Goal: Transaction & Acquisition: Purchase product/service

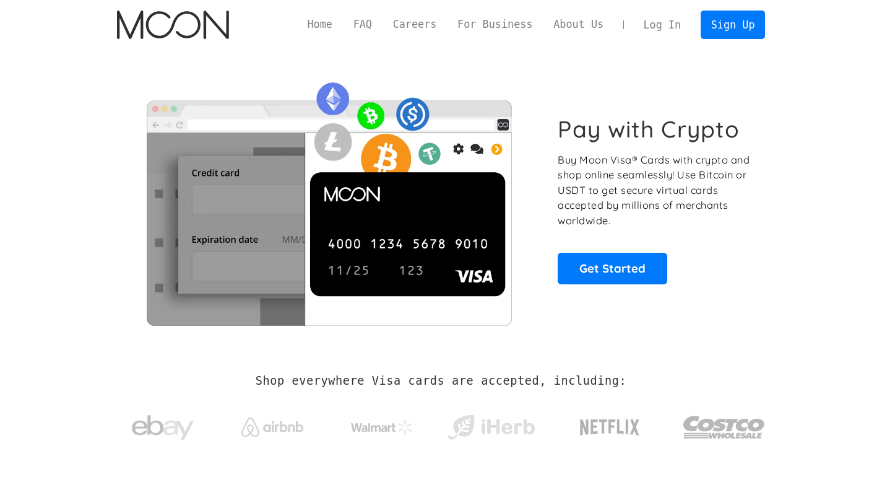
click at [670, 28] on link "Log In" at bounding box center [662, 24] width 58 height 27
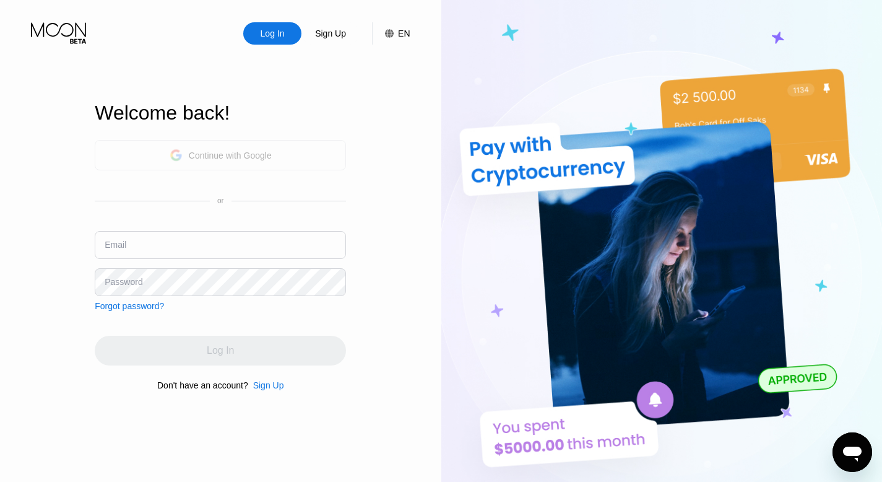
click at [263, 161] on div "Continue with Google" at bounding box center [221, 154] width 102 height 19
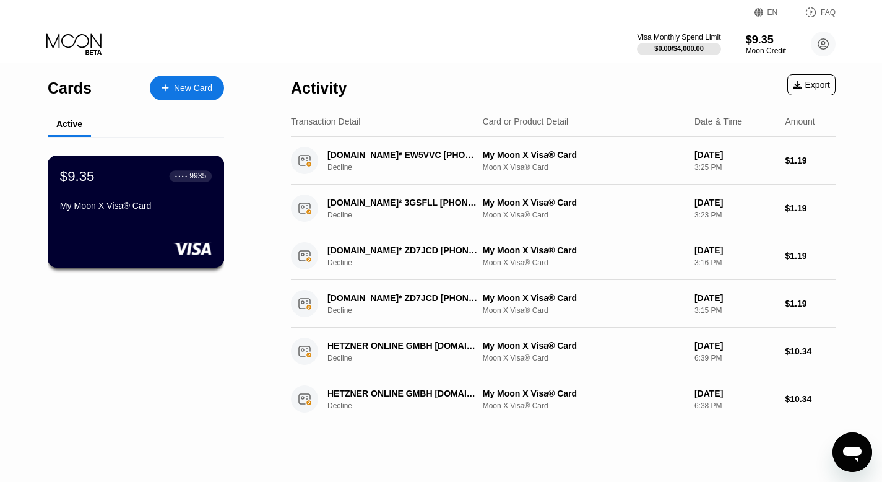
click at [116, 205] on div "My Moon X Visa® Card" at bounding box center [136, 206] width 152 height 10
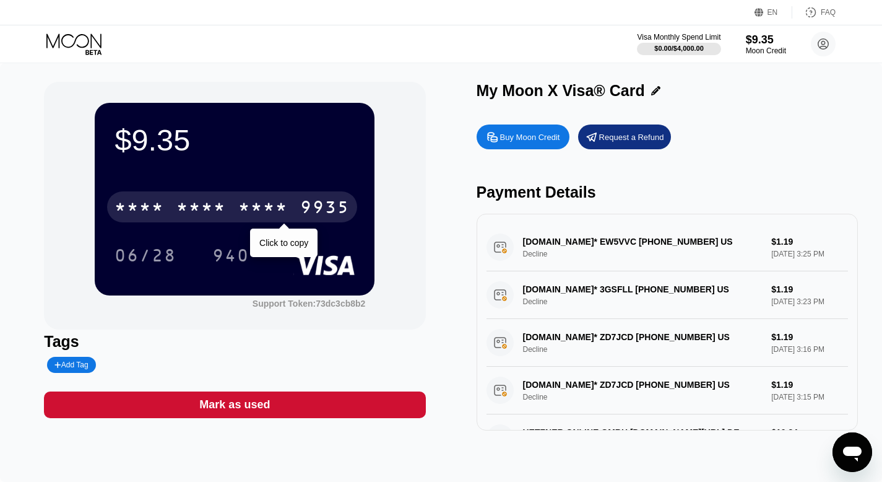
click at [253, 199] on div "* * * *" at bounding box center [263, 209] width 50 height 20
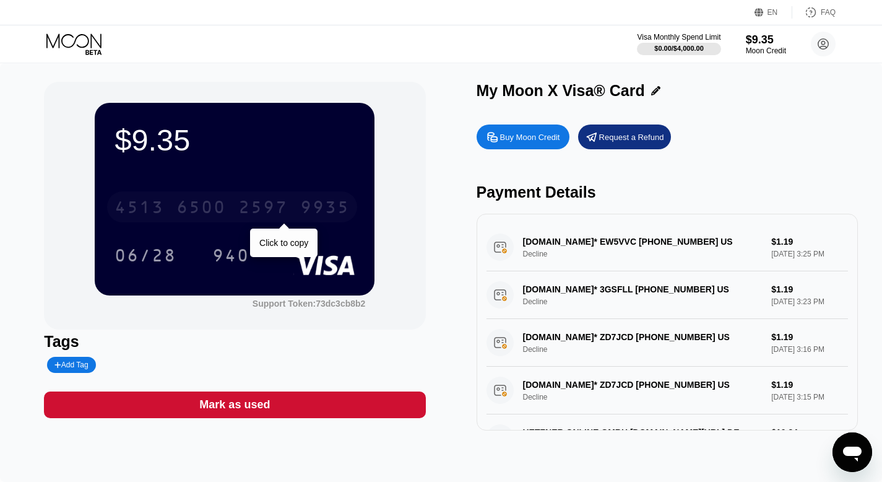
click at [274, 214] on div "2597" at bounding box center [263, 209] width 50 height 20
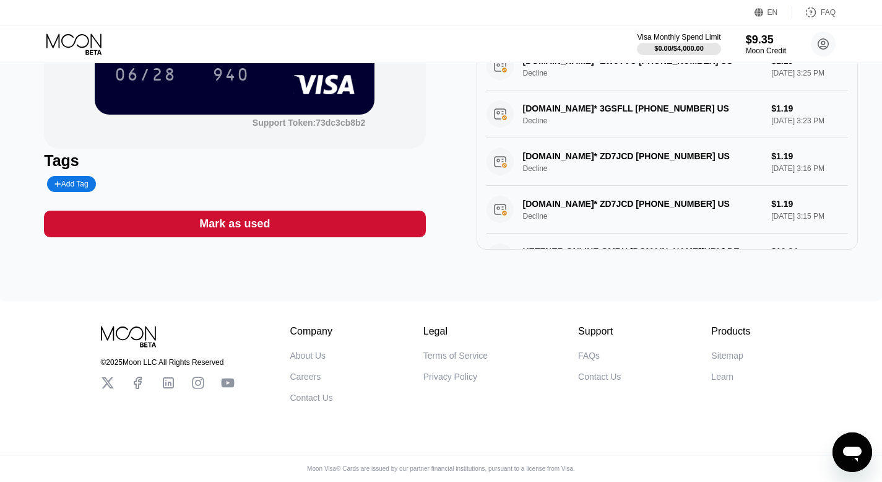
scroll to position [183, 0]
click at [858, 456] on icon "Open messaging window" at bounding box center [852, 452] width 22 height 22
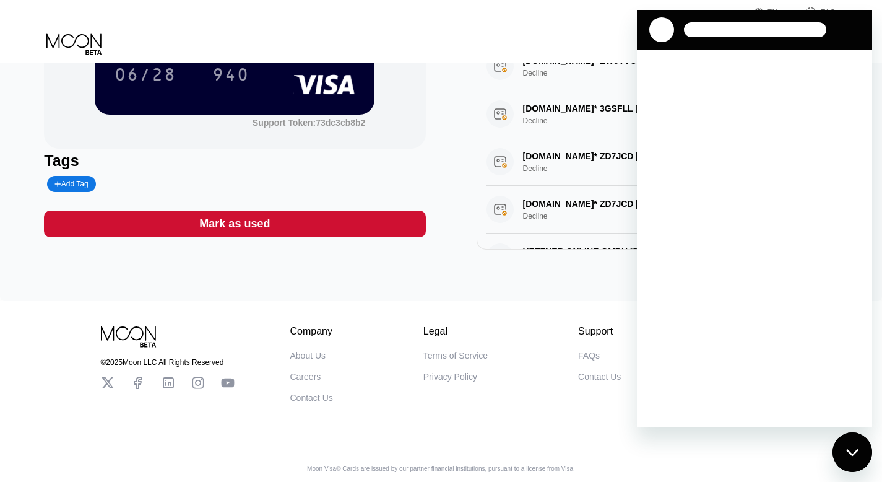
scroll to position [0, 0]
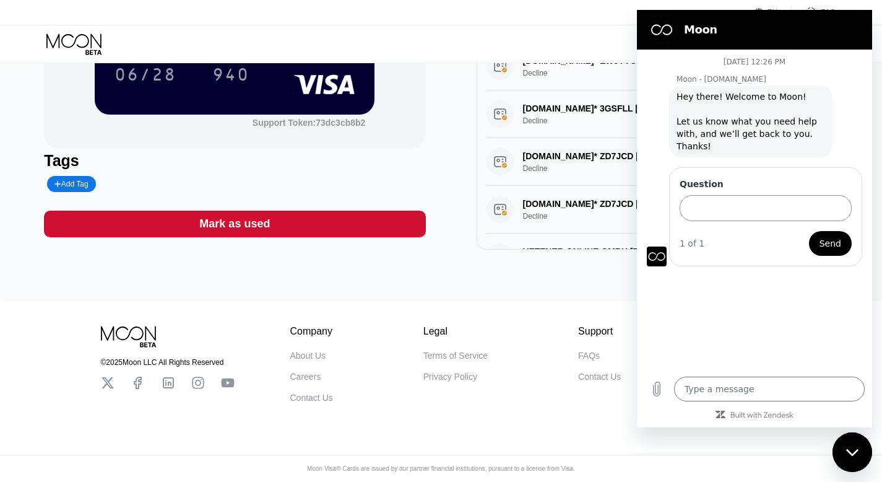
click at [717, 199] on input "Question" at bounding box center [766, 208] width 172 height 26
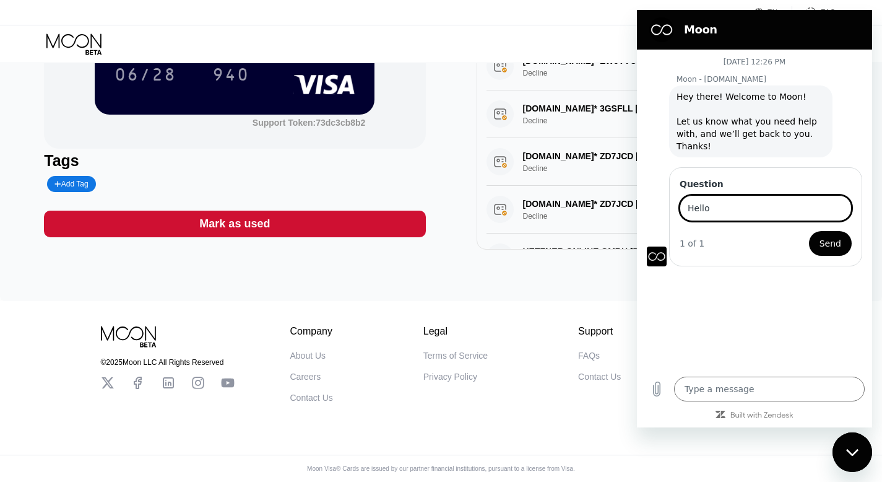
type input "Hello"
click at [809, 231] on button "Send" at bounding box center [830, 243] width 43 height 25
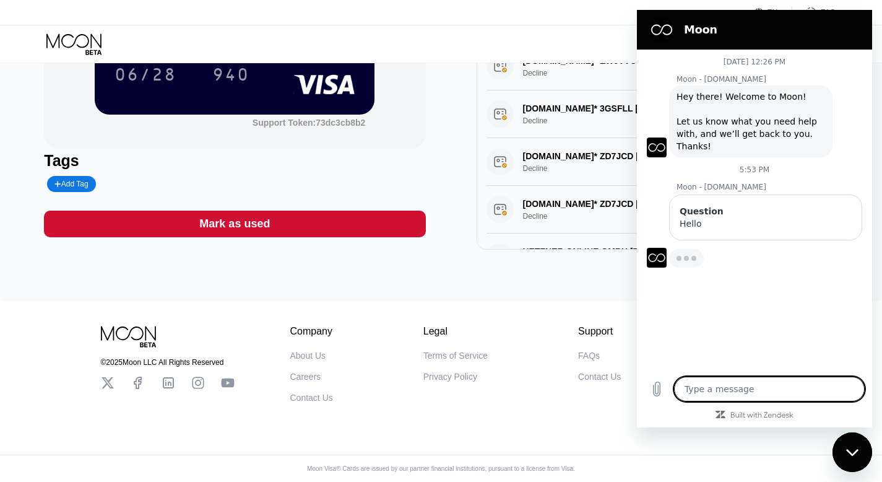
click at [721, 388] on textarea at bounding box center [769, 388] width 191 height 25
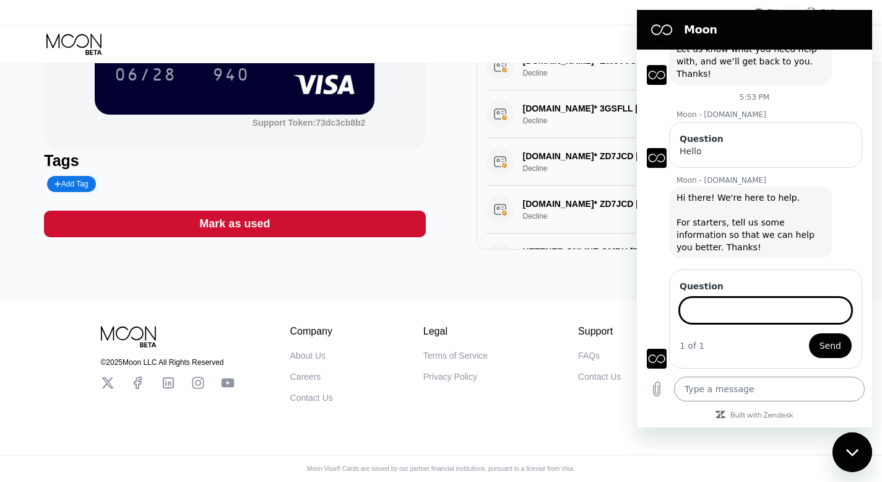
scroll to position [71, 0]
click at [534, 284] on div "$9.35 * * * * * * * * * * * * 9935 06/28 940 Support Token: 73dc3cb8b2 Tags Add…" at bounding box center [441, 91] width 882 height 418
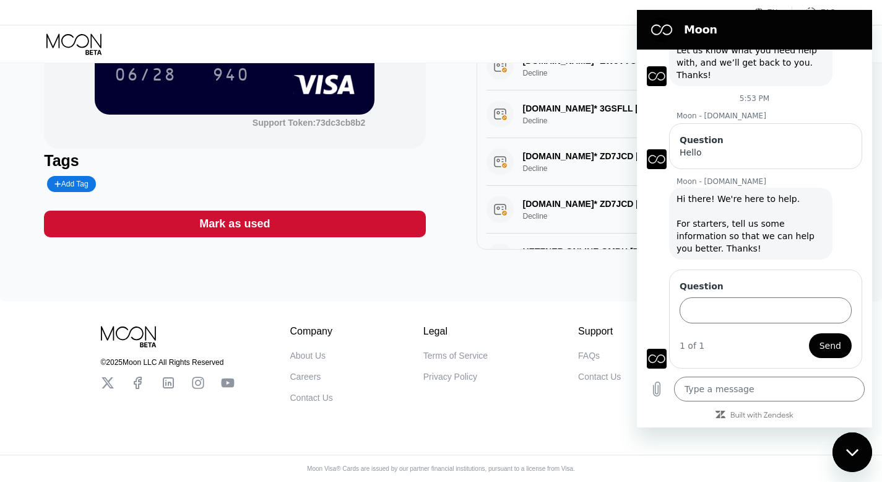
click at [854, 455] on icon "Close messaging window" at bounding box center [852, 452] width 13 height 8
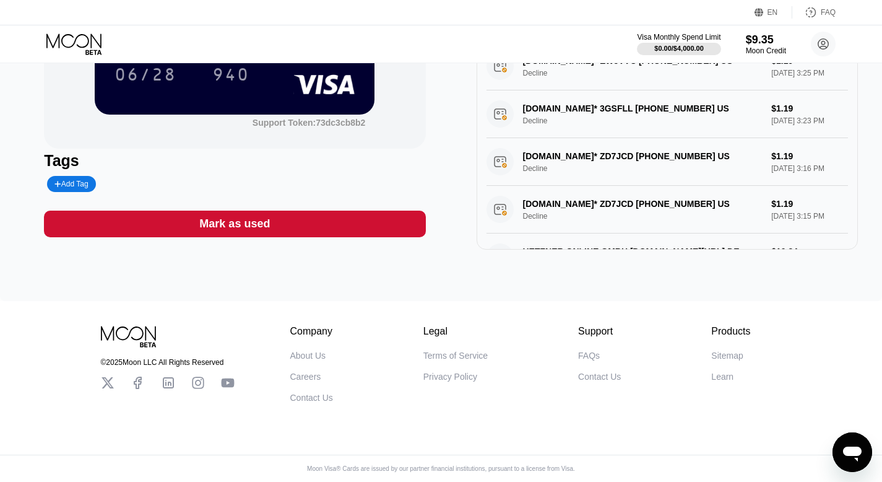
click at [605, 375] on div "Contact Us" at bounding box center [599, 376] width 43 height 10
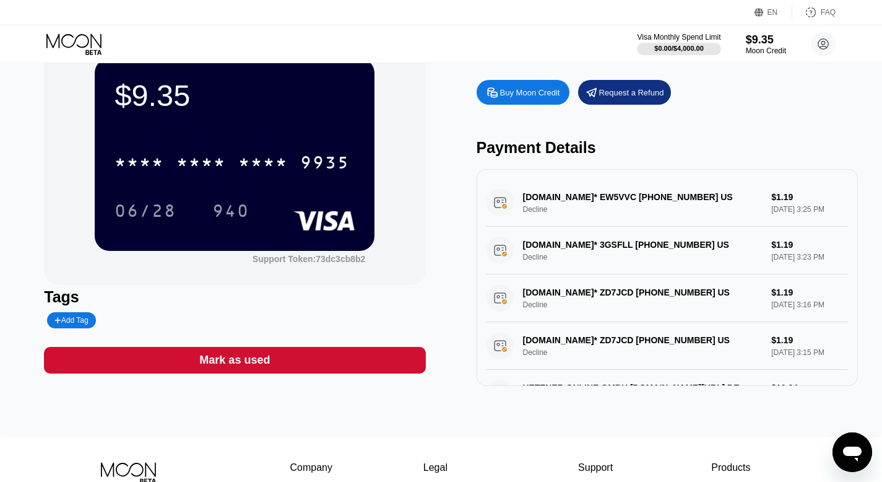
scroll to position [4, 0]
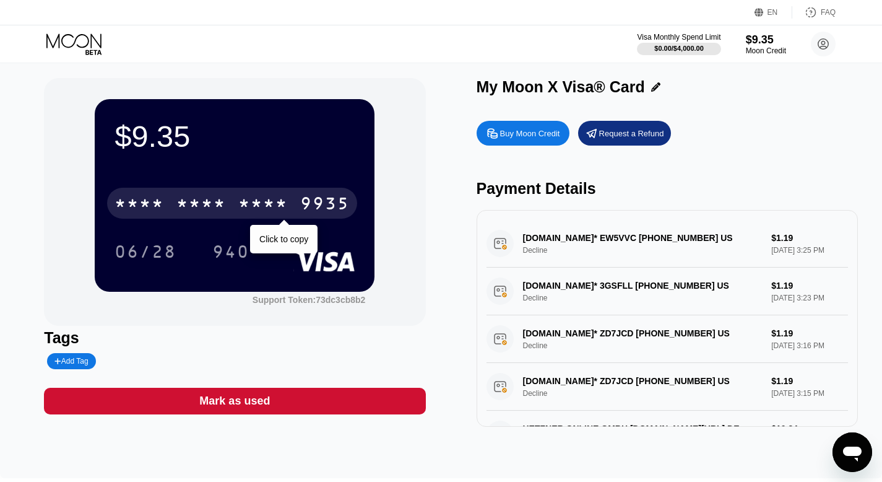
click at [272, 191] on div "* * * * * * * * * * * * 9935" at bounding box center [232, 203] width 250 height 31
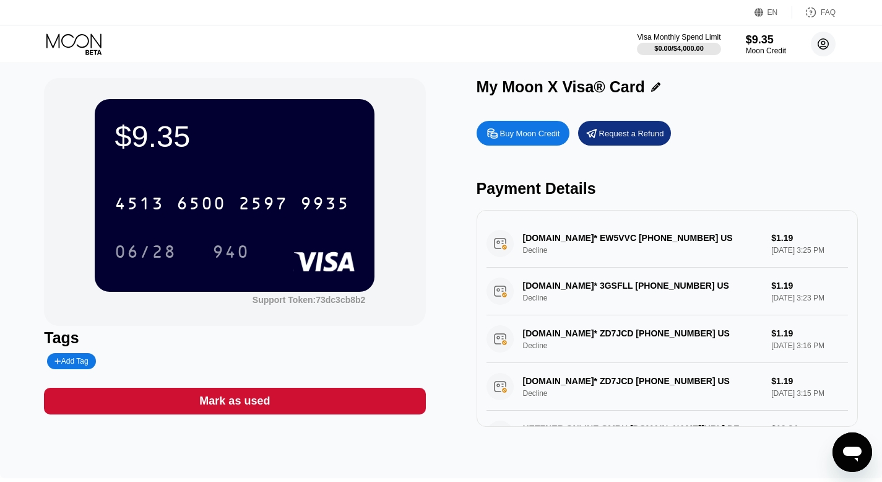
click at [817, 40] on circle at bounding box center [823, 44] width 25 height 25
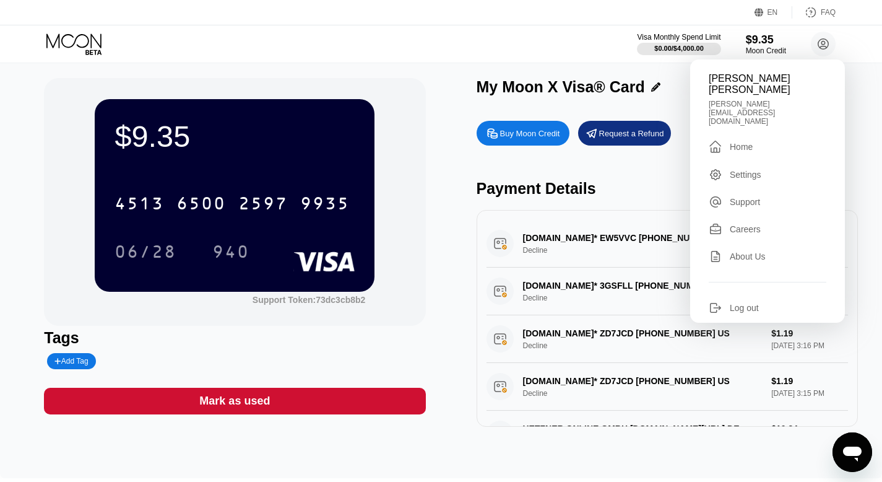
click at [726, 168] on div "Settings" at bounding box center [768, 175] width 118 height 14
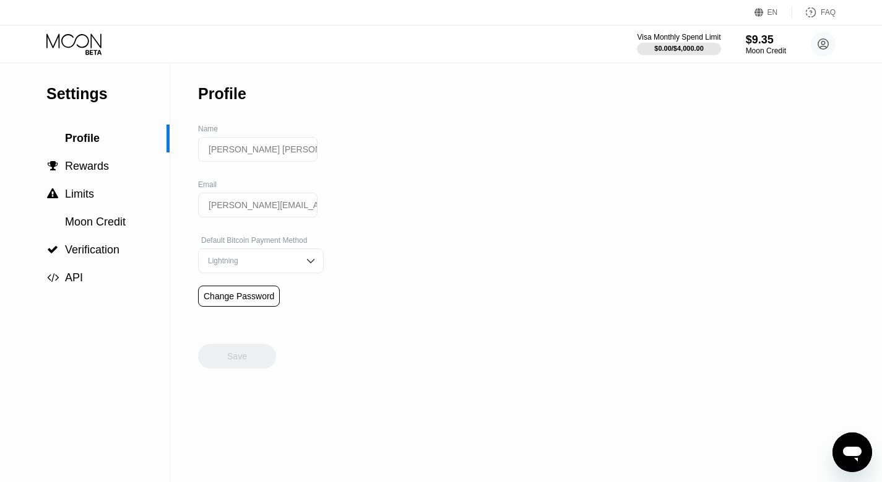
click at [258, 152] on input "[PERSON_NAME] [PERSON_NAME]" at bounding box center [257, 149] width 119 height 25
click at [397, 265] on div "Settings Profile  Rewards  Limits Moon Credit  Verification  API Profile Na…" at bounding box center [441, 272] width 882 height 418
click at [248, 152] on input "[PERSON_NAME] [PERSON_NAME]" at bounding box center [257, 149] width 119 height 25
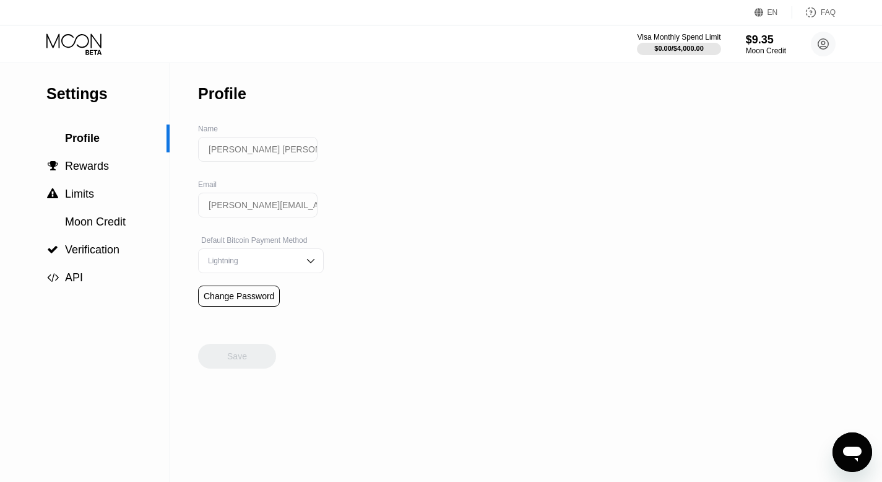
click at [248, 152] on input "[PERSON_NAME] [PERSON_NAME]" at bounding box center [257, 149] width 119 height 25
click at [73, 29] on div "Visa Monthly Spend Limit $0.00 / $4,000.00 $9.35 Moon Credit Amir Mohammad Fall…" at bounding box center [441, 43] width 882 height 37
click at [560, 111] on div "Settings Profile  Rewards  Limits Moon Credit  Verification  API Profile Na…" at bounding box center [441, 272] width 882 height 418
type textarea "x"
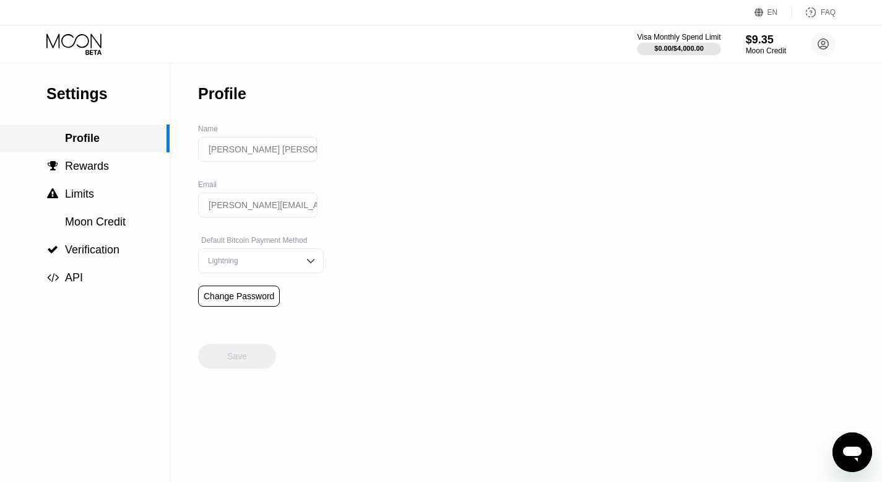
click at [89, 148] on div "Profile" at bounding box center [85, 138] width 170 height 28
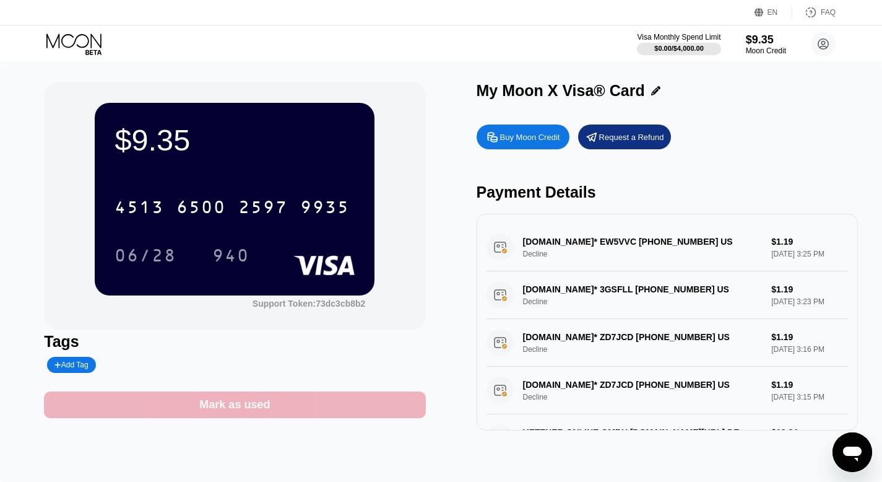
click at [207, 402] on div "Mark as used" at bounding box center [234, 404] width 71 height 14
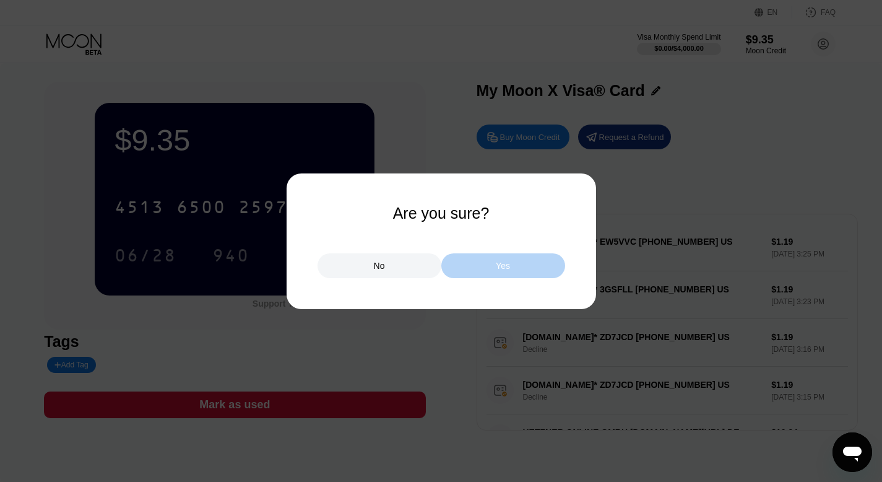
click at [462, 268] on div "Yes" at bounding box center [503, 265] width 124 height 25
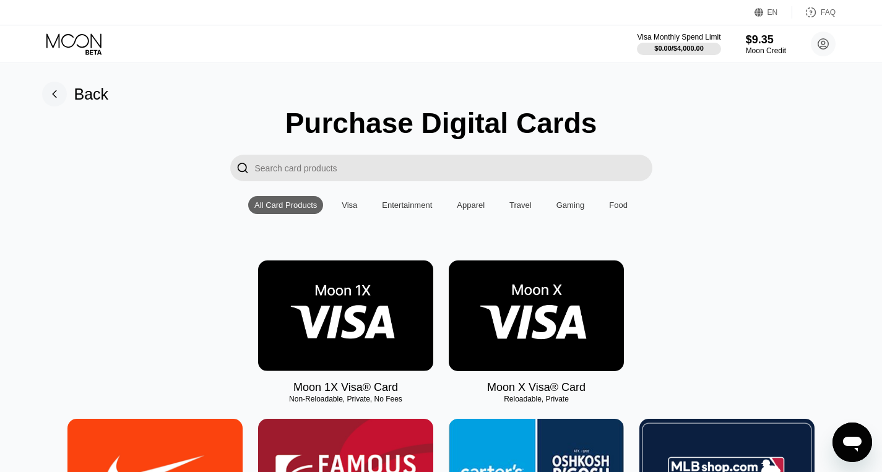
click at [344, 207] on div "Visa" at bounding box center [349, 205] width 15 height 9
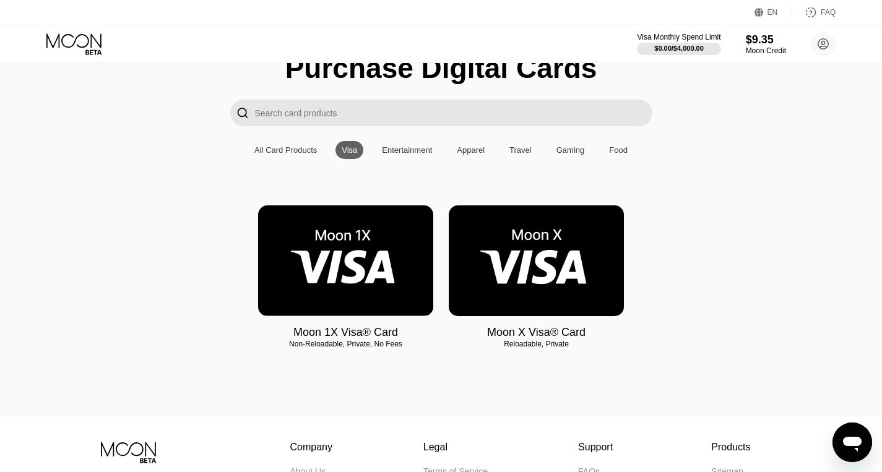
scroll to position [57, 0]
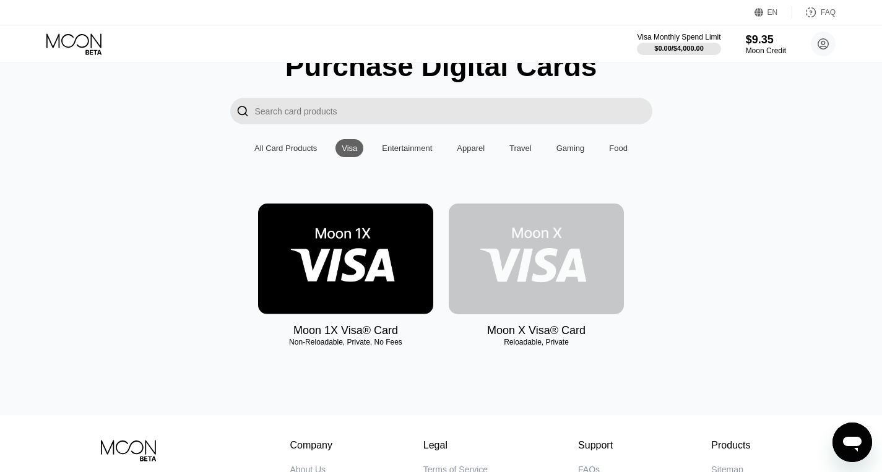
click at [486, 266] on img at bounding box center [536, 259] width 175 height 111
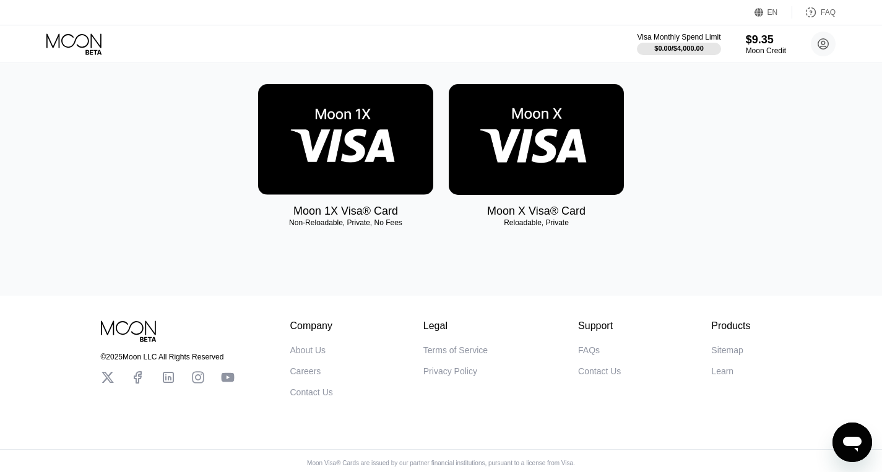
scroll to position [183, 0]
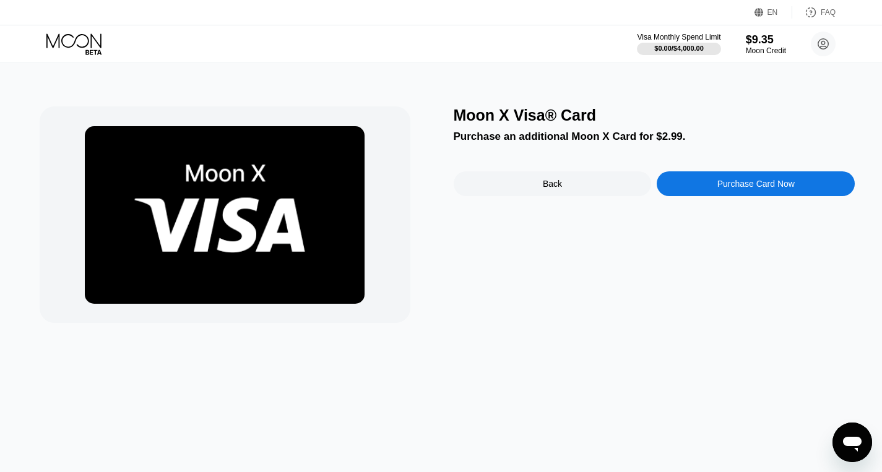
click at [697, 185] on div "Purchase Card Now" at bounding box center [756, 183] width 198 height 25
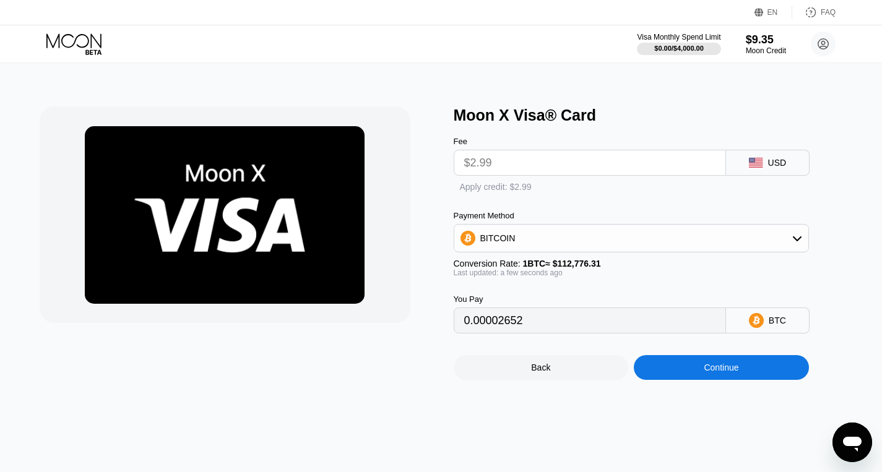
click at [598, 166] on input "$2.99" at bounding box center [589, 162] width 251 height 25
click at [535, 166] on input "$2.99" at bounding box center [589, 162] width 251 height 25
click at [457, 189] on div "" at bounding box center [460, 188] width 12 height 12
type input "0"
click at [501, 241] on div "BITCOIN" at bounding box center [497, 239] width 35 height 10
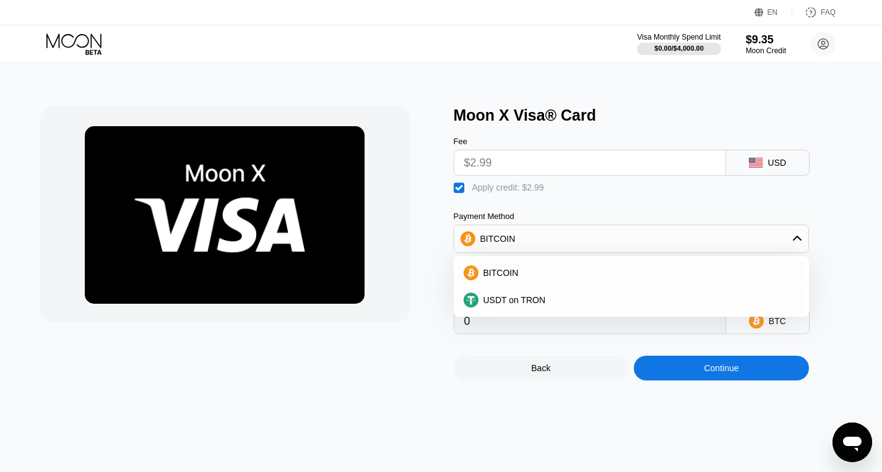
click at [404, 243] on div at bounding box center [225, 214] width 371 height 217
click at [414, 267] on div at bounding box center [241, 243] width 402 height 274
click at [553, 243] on div "BITCOIN" at bounding box center [631, 239] width 354 height 25
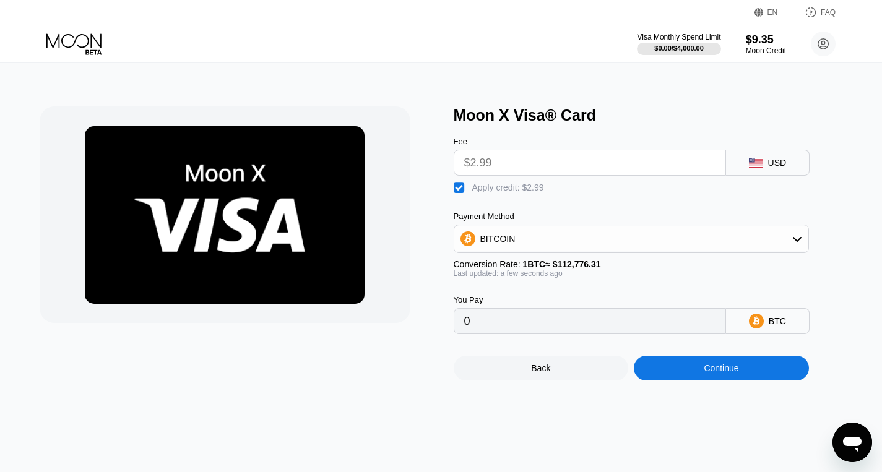
click at [660, 362] on div "Continue" at bounding box center [721, 368] width 175 height 25
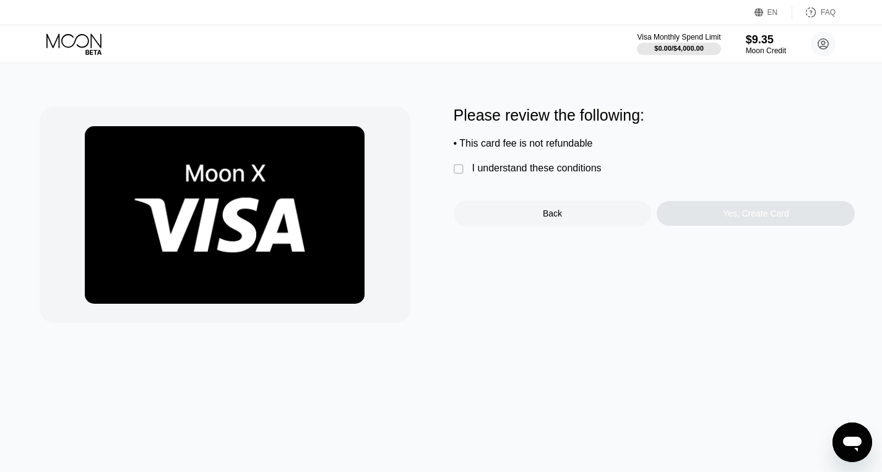
click at [488, 166] on div "I understand these conditions" at bounding box center [536, 168] width 129 height 11
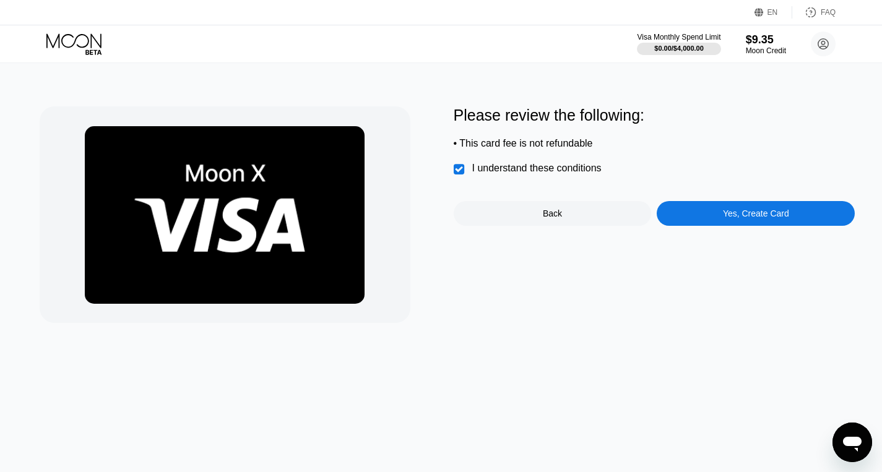
click at [712, 225] on div "Yes, Create Card" at bounding box center [756, 213] width 198 height 25
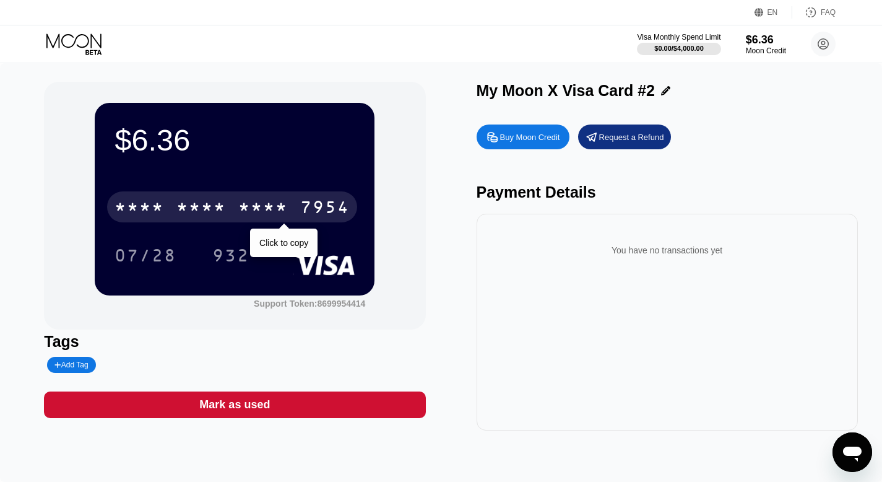
click at [244, 219] on div "* * * * * * * * * * * * 7954" at bounding box center [232, 206] width 250 height 31
click at [310, 200] on div "7954" at bounding box center [325, 209] width 50 height 20
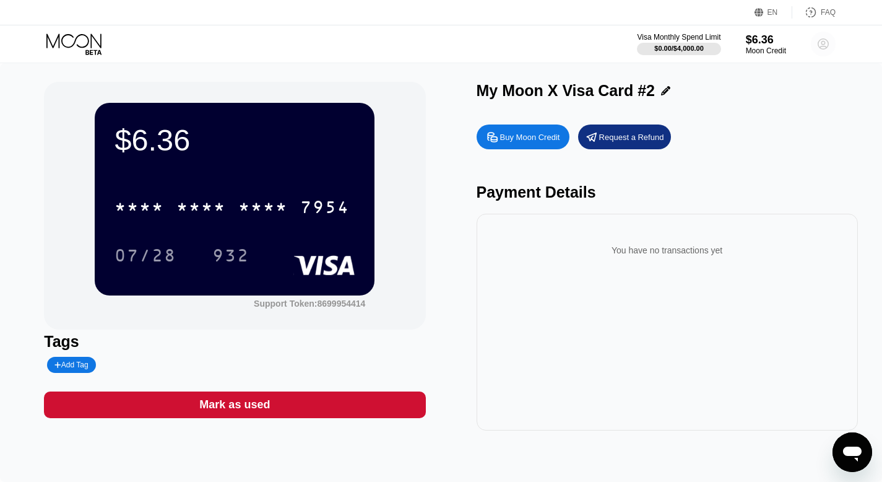
click at [820, 46] on circle at bounding box center [823, 44] width 25 height 25
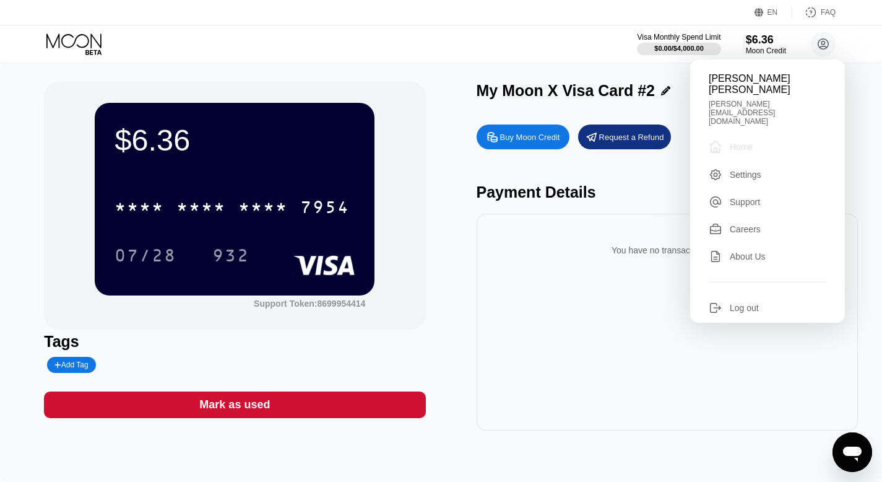
click at [739, 142] on div "Home" at bounding box center [741, 147] width 23 height 10
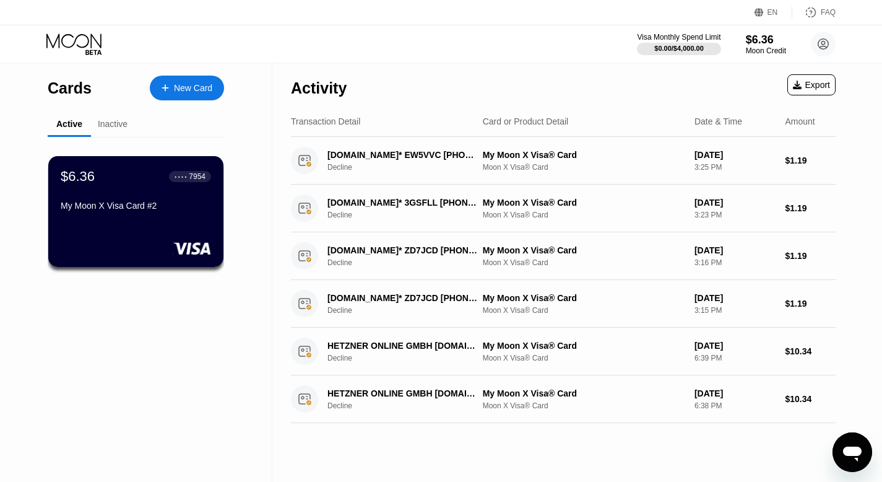
click at [124, 131] on div "Inactive" at bounding box center [112, 125] width 43 height 24
click at [103, 120] on div "Inactive" at bounding box center [113, 124] width 30 height 10
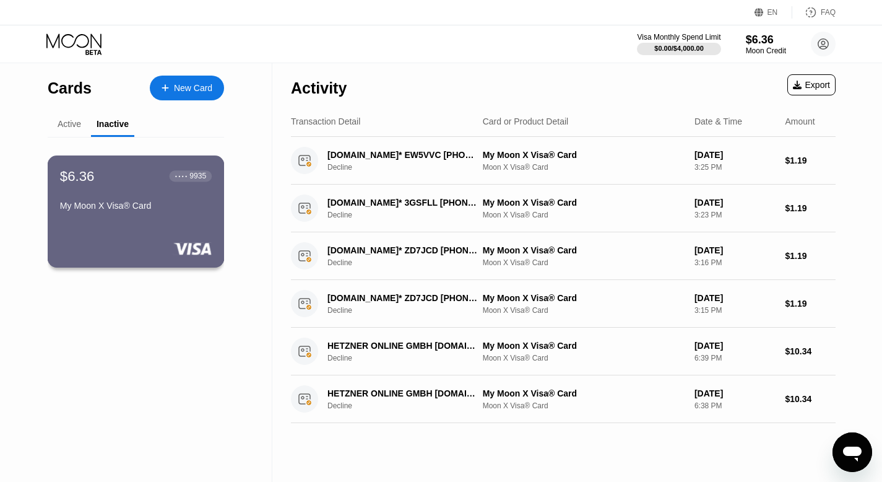
click at [134, 217] on div "$6.36 ● ● ● ● 9935 My Moon X Visa® Card" at bounding box center [136, 211] width 177 height 112
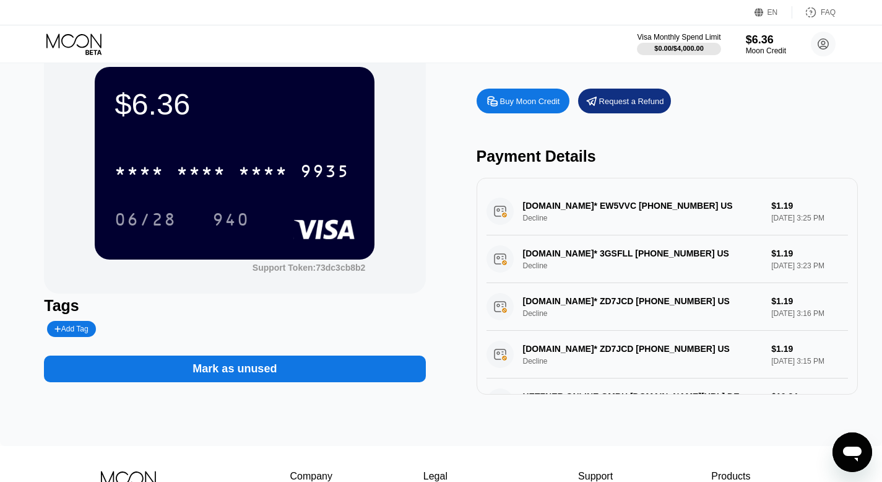
scroll to position [38, 0]
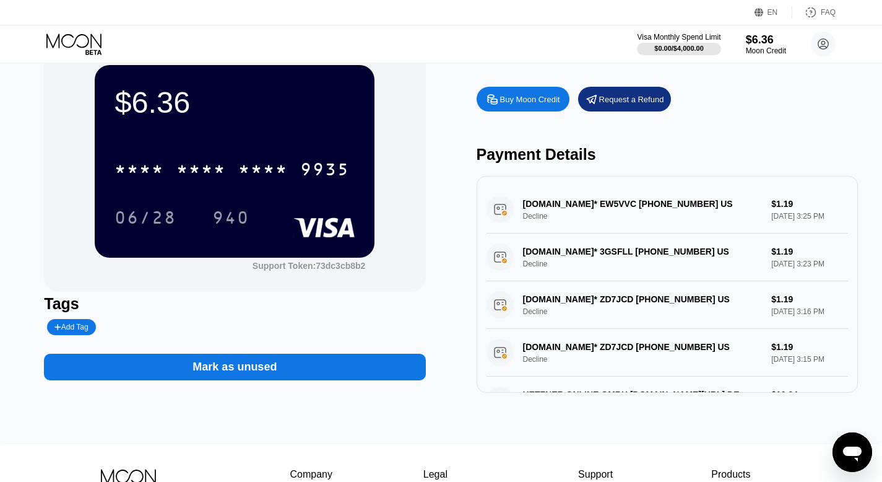
click at [241, 372] on div "Mark as unused" at bounding box center [235, 367] width 84 height 14
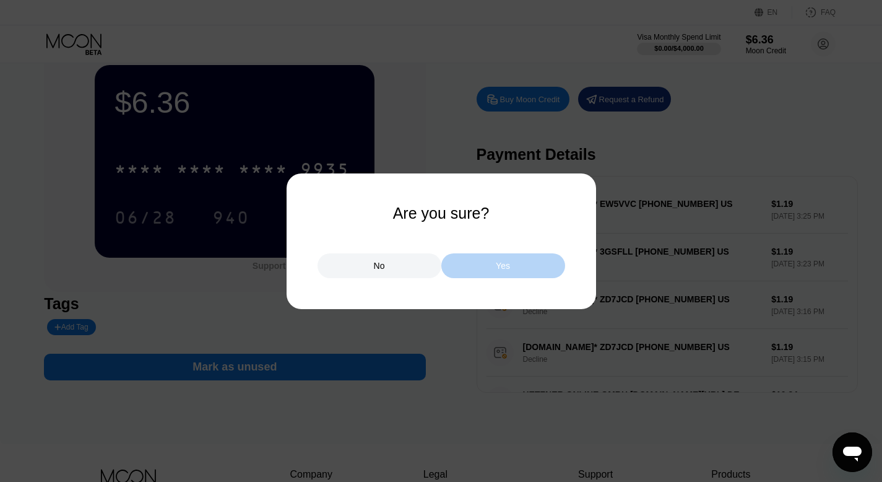
click at [474, 264] on div "Yes" at bounding box center [503, 265] width 124 height 25
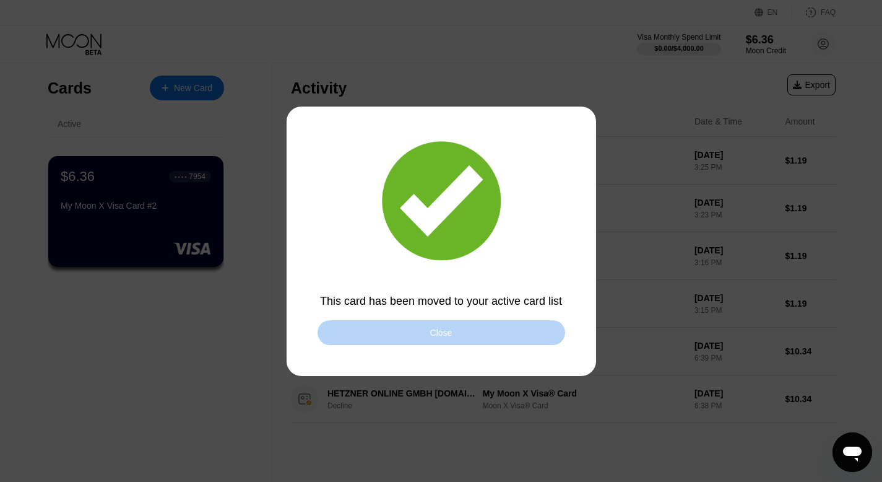
click at [401, 334] on div "Close" at bounding box center [442, 332] width 248 height 25
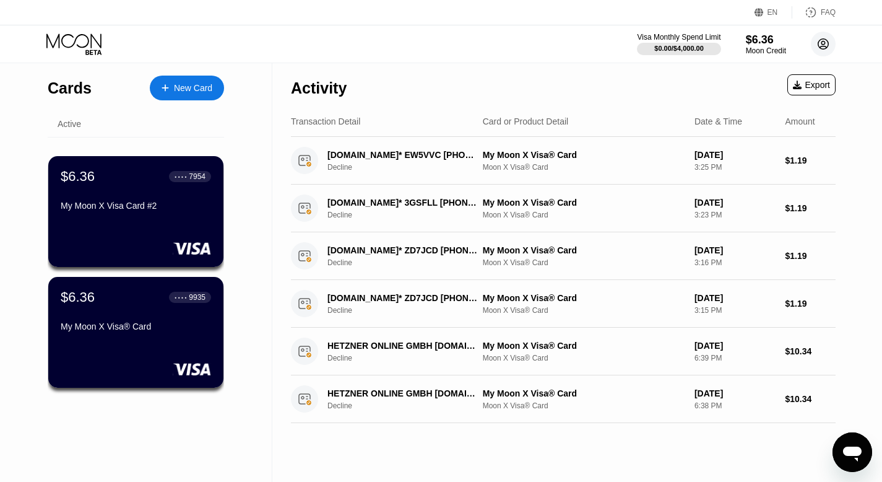
click at [820, 42] on circle at bounding box center [823, 44] width 25 height 25
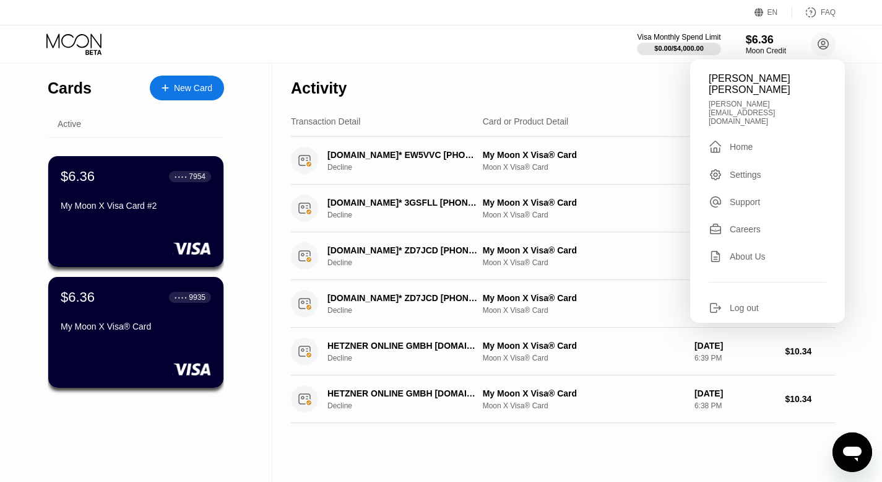
click at [721, 195] on icon at bounding box center [716, 202] width 14 height 14
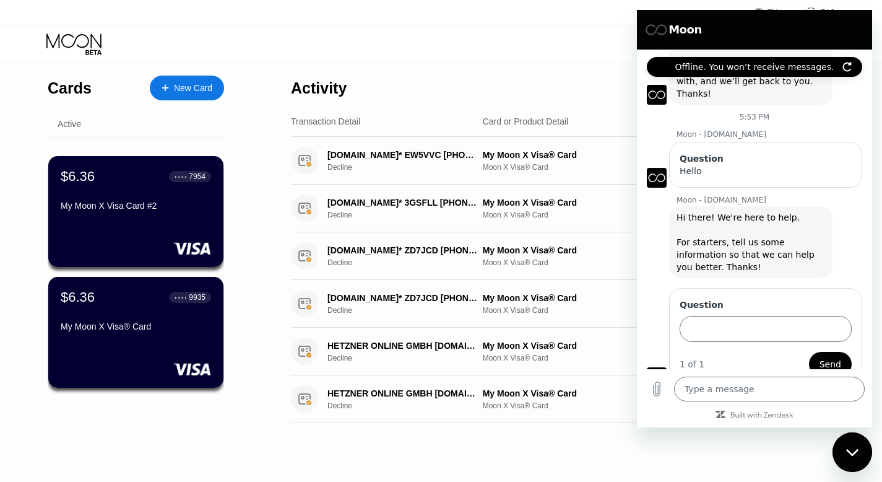
scroll to position [71, 0]
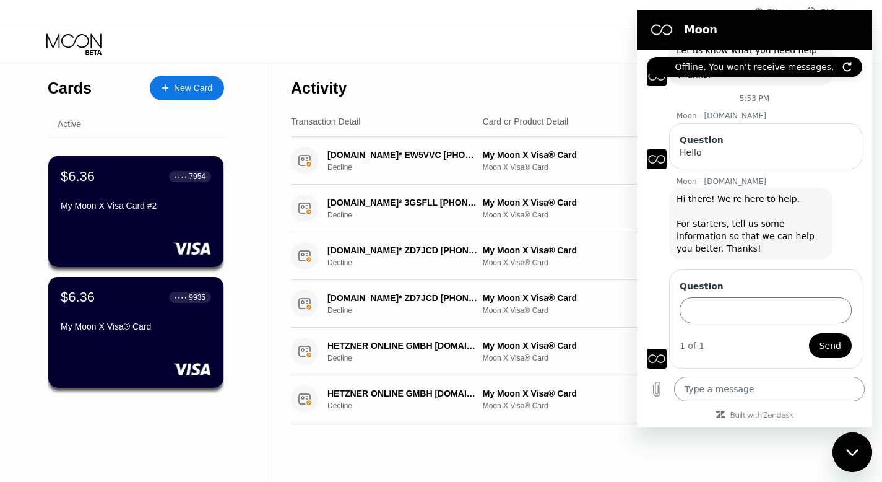
type textarea "x"
click at [729, 381] on textarea at bounding box center [769, 388] width 191 height 25
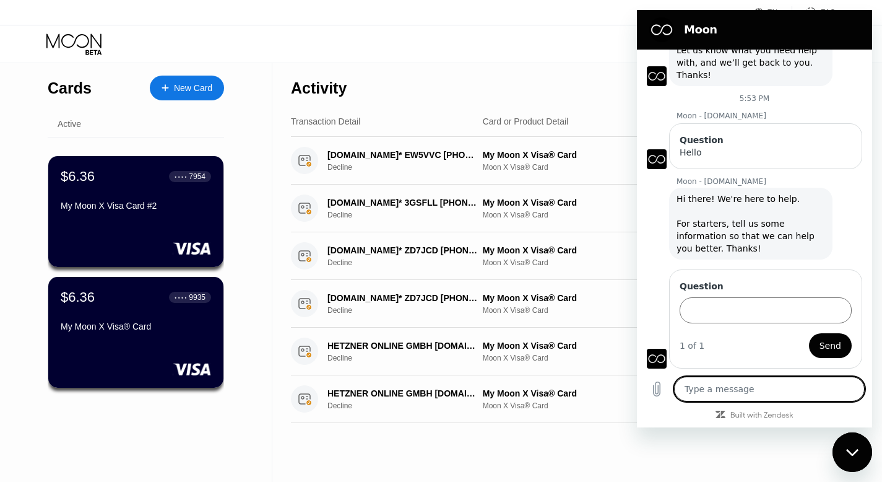
type textarea "J"
type textarea "x"
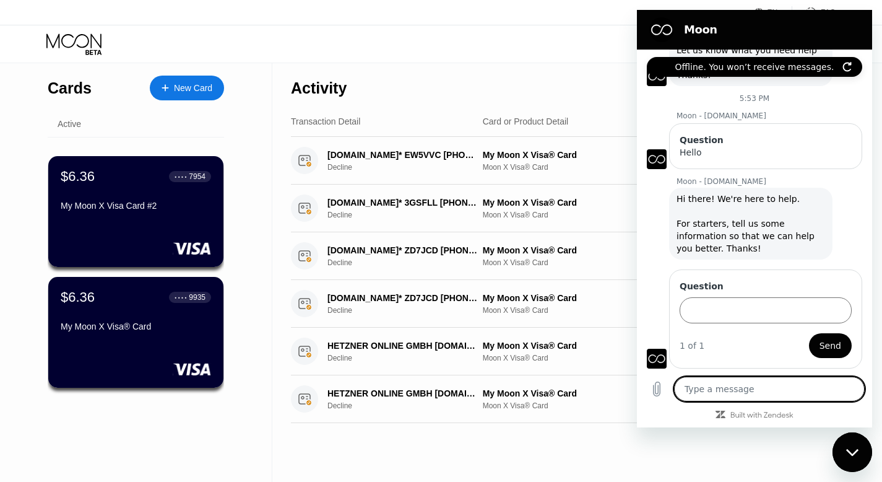
type textarea "ّ"
type textarea "x"
type textarea "ّ"
type textarea "x"
type textarea "ّ"
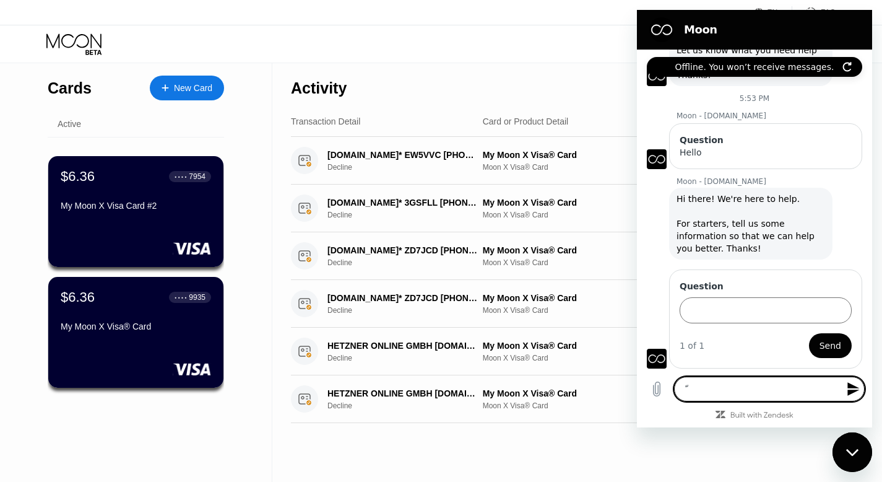
type textarea "x"
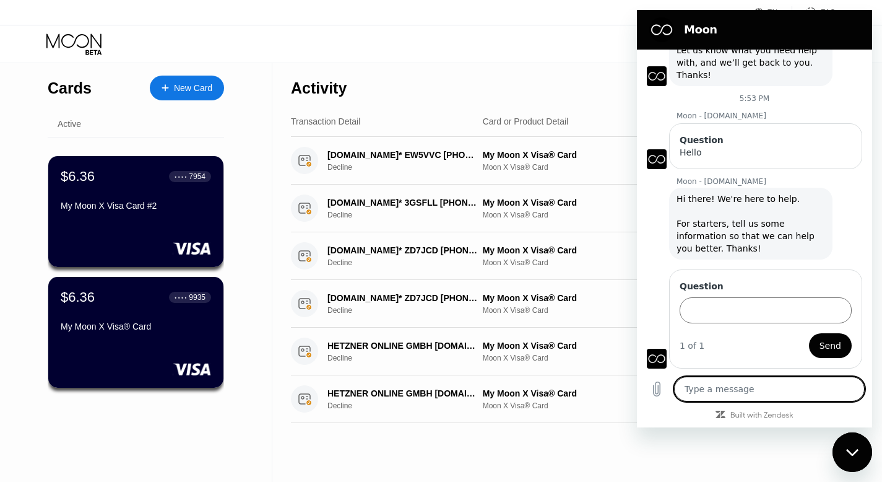
type textarea "x"
type textarea "i"
type textarea "x"
type textarea "i"
type textarea "x"
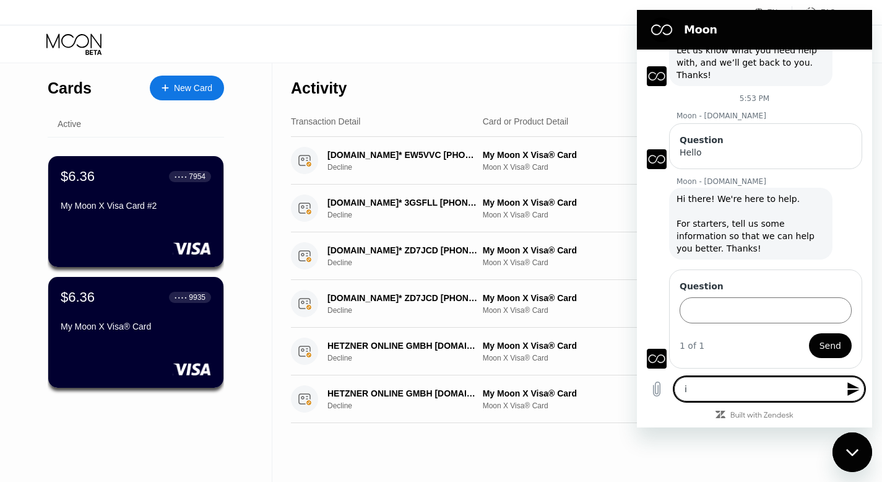
type textarea "i g"
type textarea "x"
type textarea "i go"
type textarea "x"
type textarea "i got"
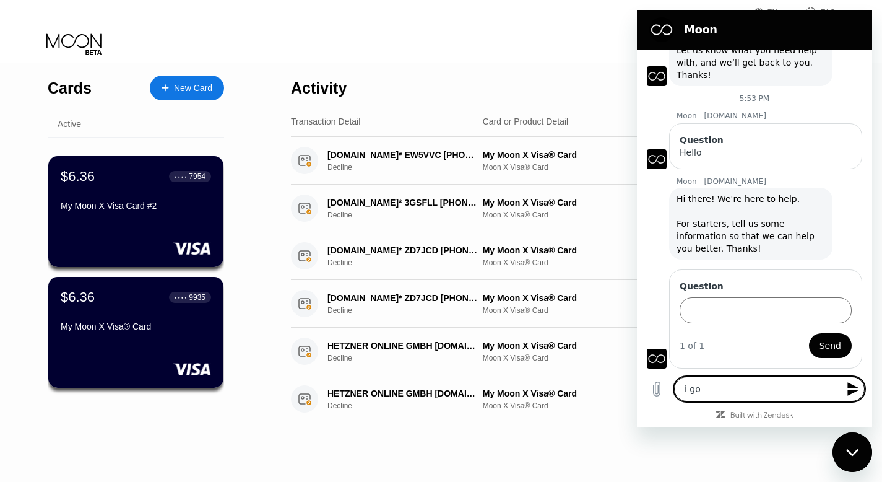
type textarea "x"
type textarea "i got"
type textarea "x"
type textarea "i got t"
type textarea "x"
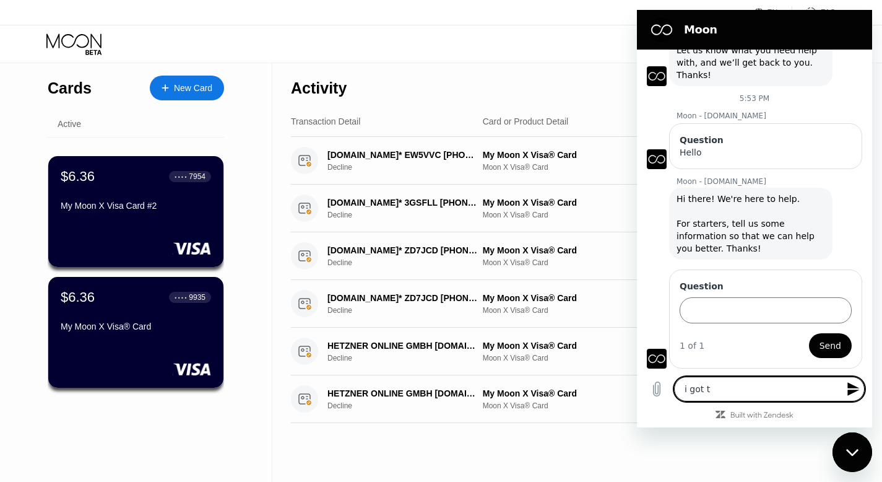
type textarea "i got th"
type textarea "x"
type textarea "i got thi"
type textarea "x"
type textarea "i got this"
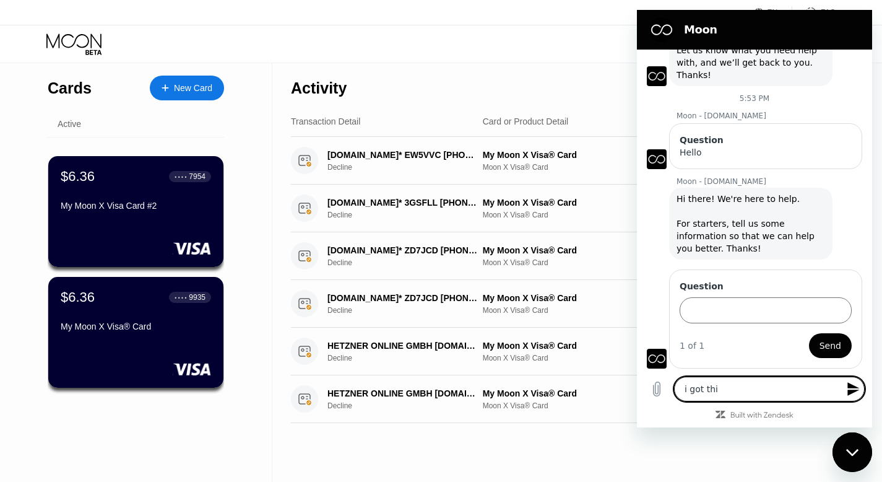
type textarea "x"
type textarea "i got this"
type textarea "x"
type textarea "i got this e"
type textarea "x"
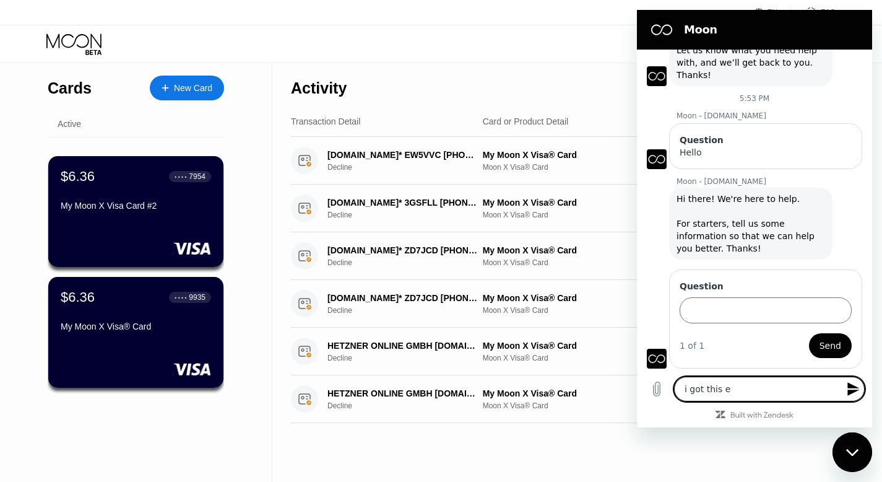
type textarea "i got this er"
type textarea "x"
type textarea "i got this err"
type textarea "x"
type textarea "i got this erro"
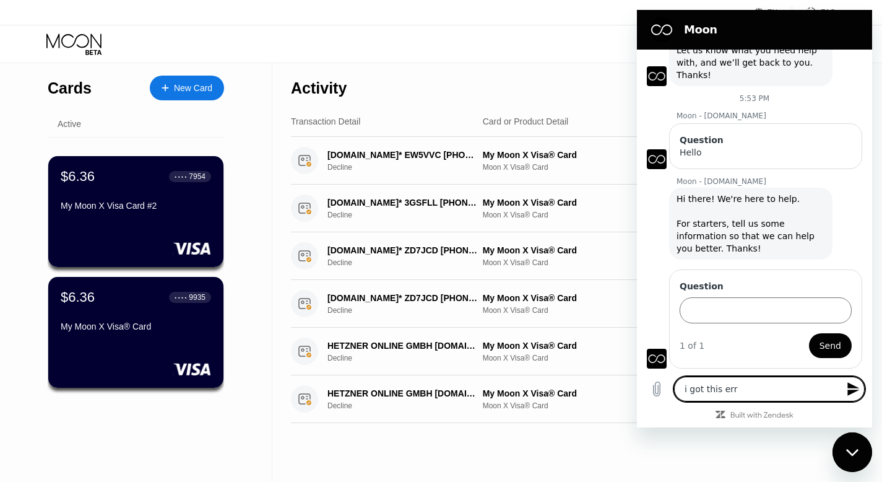
type textarea "x"
type textarea "i got this error"
type textarea "x"
type textarea "i got this error"
type textarea "x"
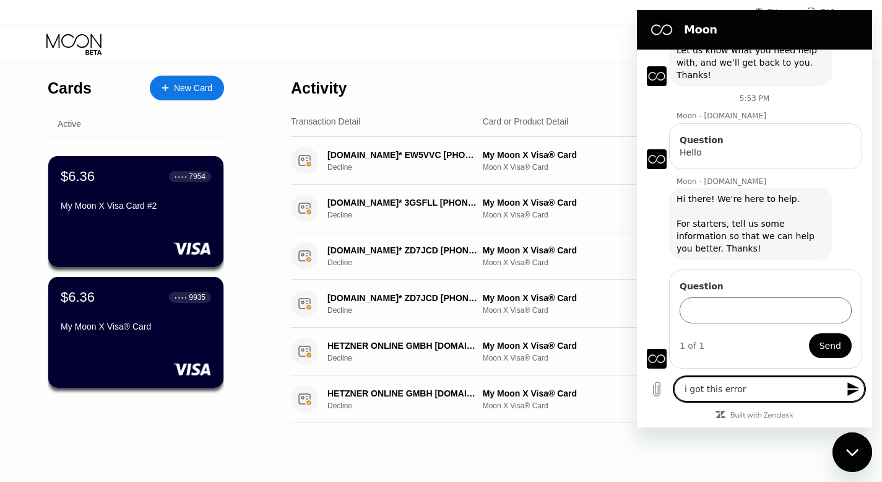
type textarea "i got this error r"
type textarea "x"
type textarea "i got this error"
type textarea "x"
type textarea "i got this error e"
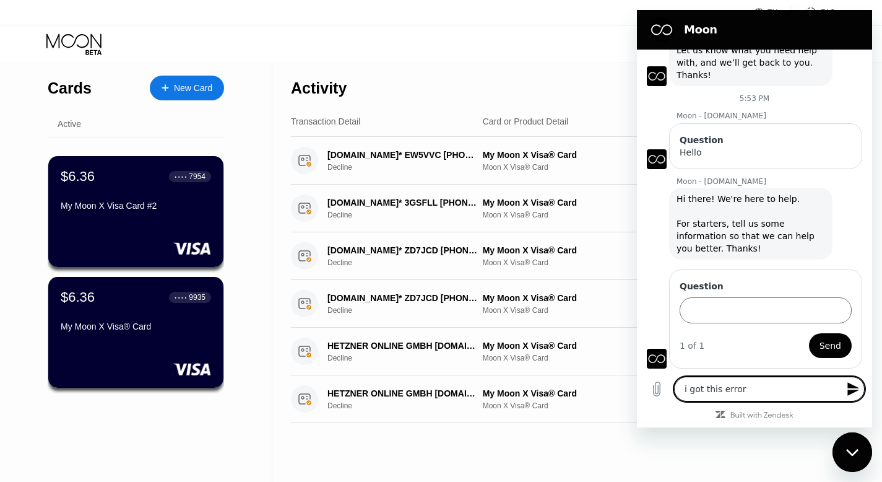
type textarea "x"
type textarea "i got this error ev"
type textarea "x"
type textarea "i got this error eve"
type textarea "x"
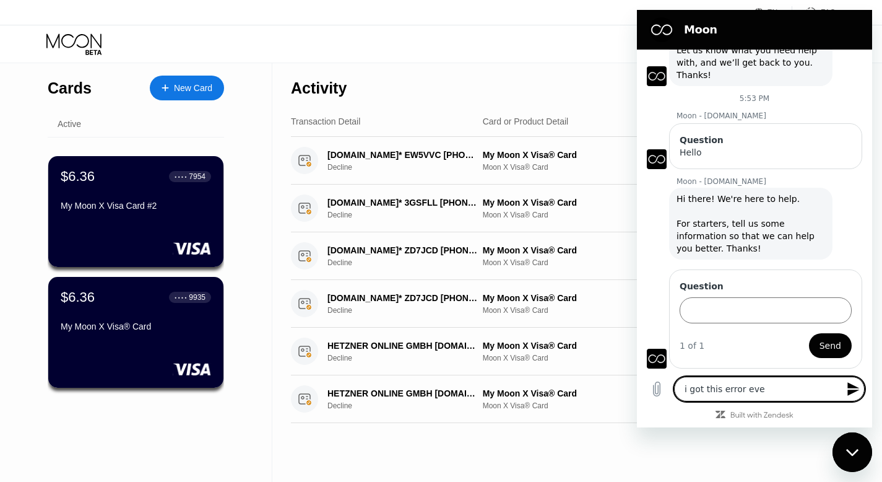
type textarea "i got this error ever"
type textarea "x"
type textarea "i got this error every"
type textarea "x"
type textarea "i got this error every"
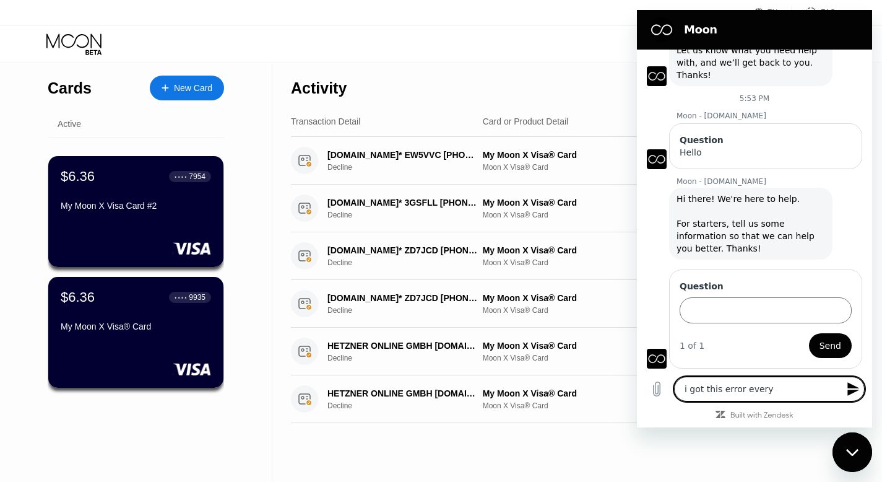
type textarea "x"
type textarea "i got this error every t"
type textarea "x"
type textarea "i got this error every ti"
type textarea "x"
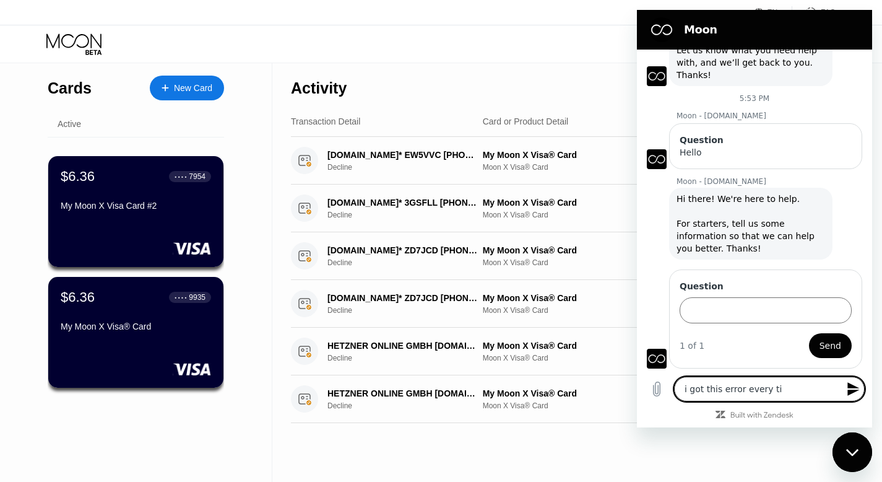
type textarea "i got this error every tim"
type textarea "x"
type textarea "i got this error every time"
type textarea "x"
type textarea "i got this error every time:"
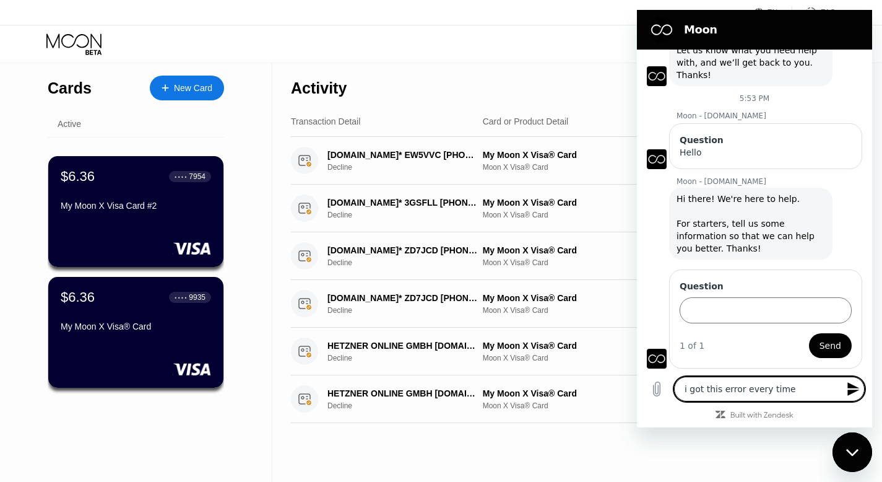
type textarea "x"
type textarea "i got this error every time:"
type textarea "x"
paste textarea "Your card has been declined."
type textarea "i got this error every time: Your card has been declined."
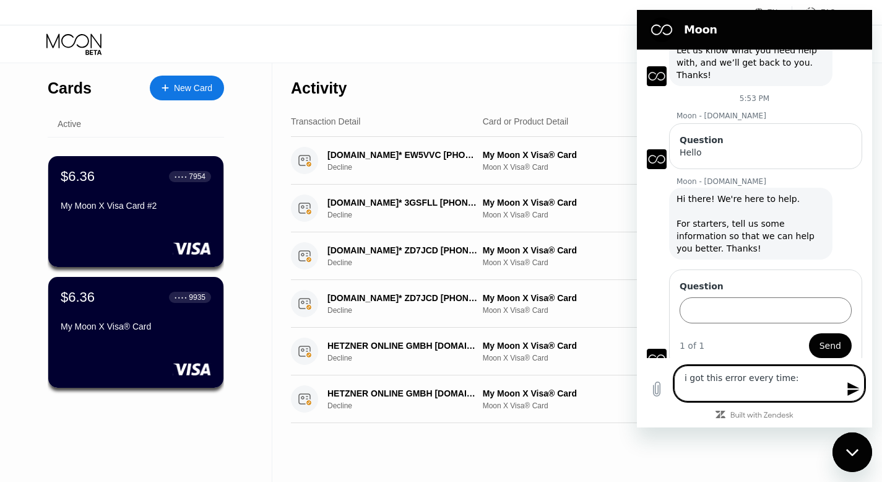
type textarea "x"
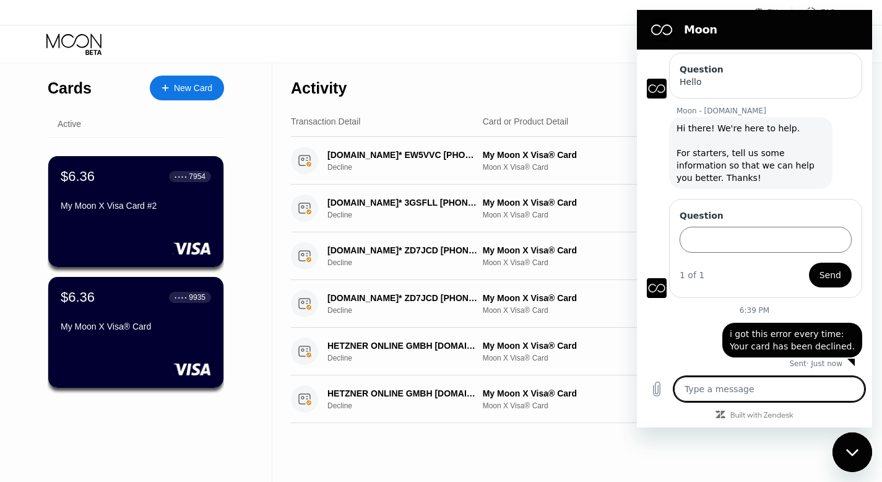
scroll to position [144, 0]
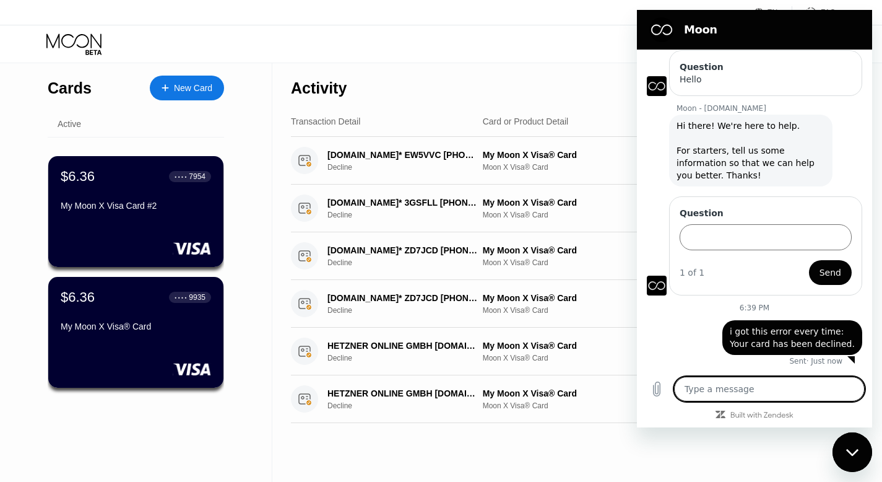
type textarea "x"
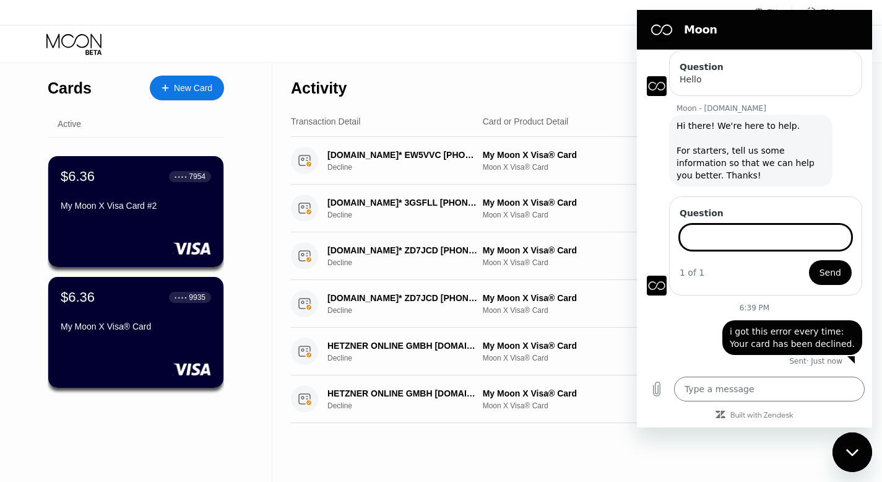
click at [752, 245] on input "Question" at bounding box center [766, 237] width 172 height 26
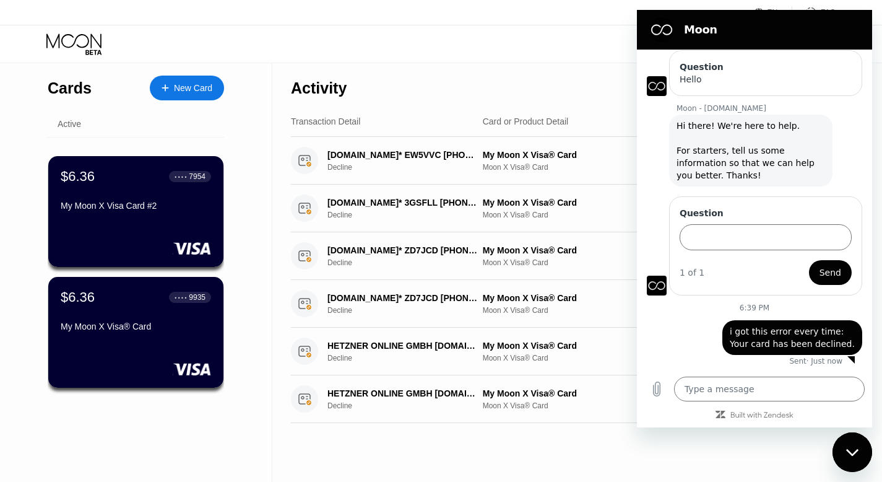
click at [752, 334] on span "i got this error every time: Your card has been declined." at bounding box center [792, 337] width 125 height 22
drag, startPoint x: 846, startPoint y: 345, endPoint x: 721, endPoint y: 323, distance: 127.5
click at [721, 323] on div "says: i got this error every time: Your card has been declined." at bounding box center [749, 334] width 225 height 42
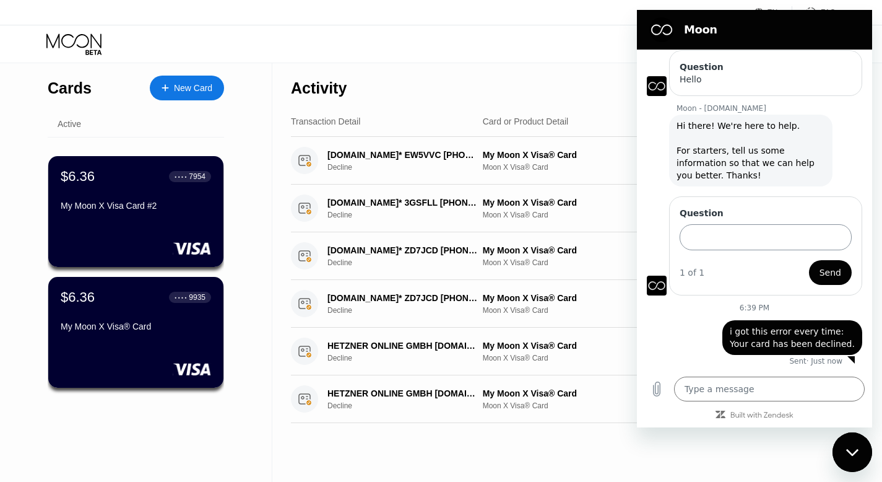
click at [719, 228] on input "Question" at bounding box center [766, 237] width 172 height 26
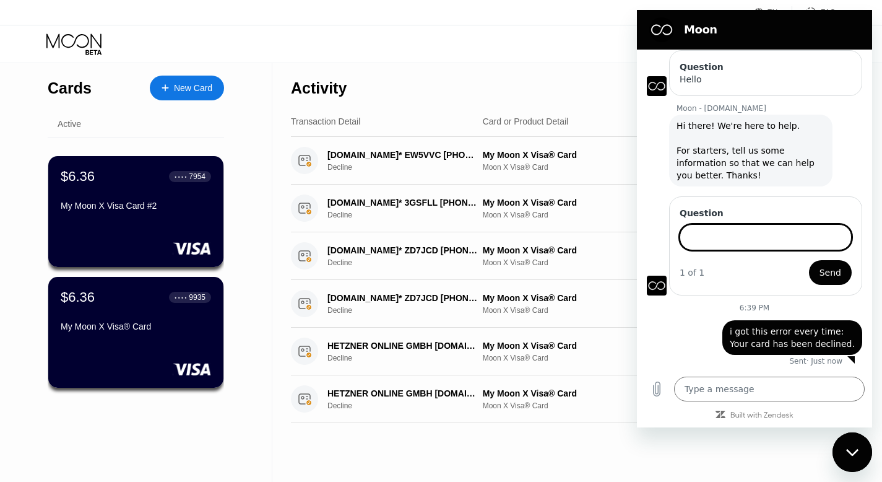
paste input "Your card has been declined."
type input "Your card has been declined."
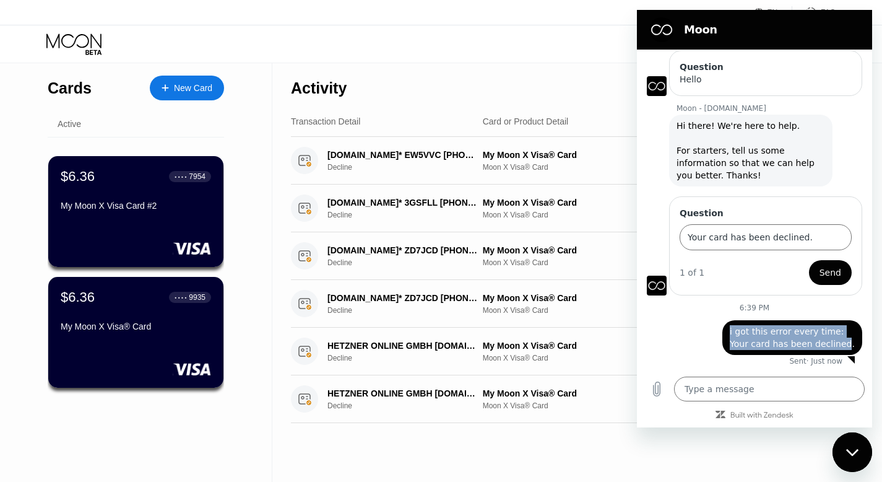
drag, startPoint x: 727, startPoint y: 331, endPoint x: 844, endPoint y: 346, distance: 118.0
click at [844, 346] on div "says: i got this error every time: Your card has been declined." at bounding box center [792, 337] width 140 height 35
copy span "i got this error every time: Your card has been declined"
click at [757, 239] on input "Your card has been declined." at bounding box center [766, 237] width 172 height 26
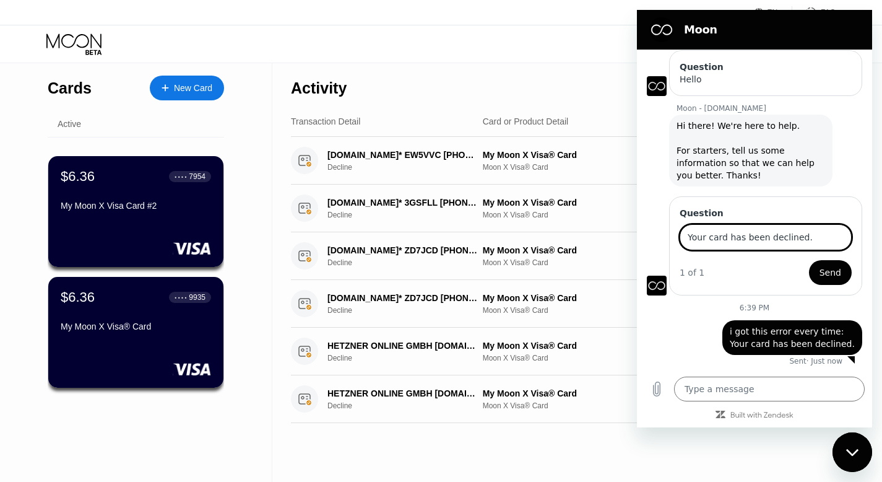
click at [757, 239] on input "Your card has been declined." at bounding box center [766, 237] width 172 height 26
paste input "i got this error every time: Your card has been declined"
type input "i got this error every time: Your card has been declined"
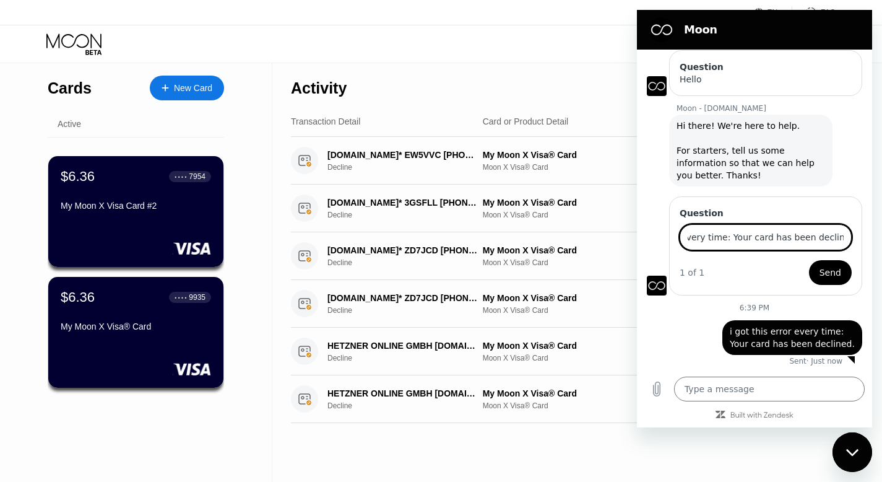
scroll to position [0, 0]
click at [812, 261] on button "Send" at bounding box center [830, 272] width 43 height 25
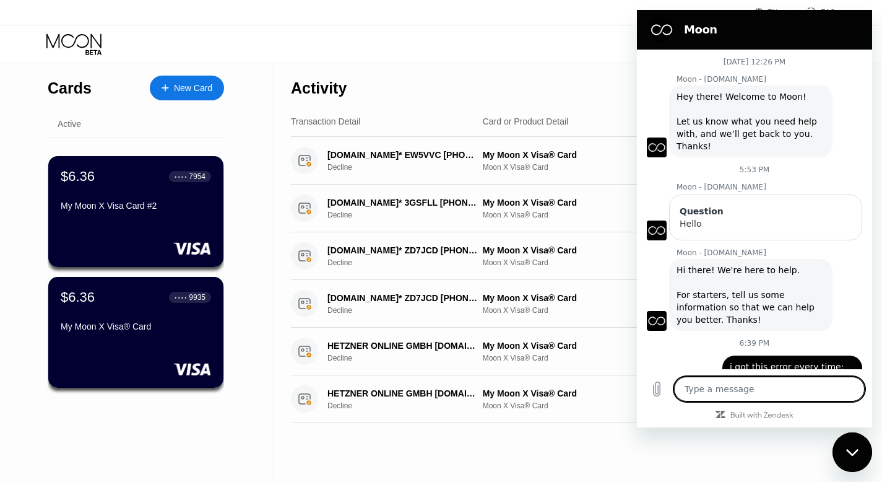
scroll to position [157, 0]
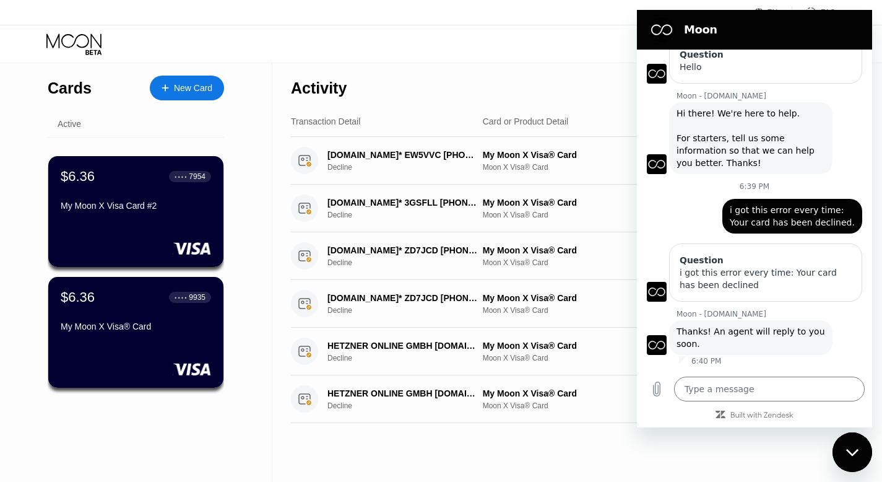
click at [846, 68] on div "You’re now online" at bounding box center [754, 67] width 215 height 20
click at [612, 75] on div "Activity Export" at bounding box center [563, 84] width 545 height 43
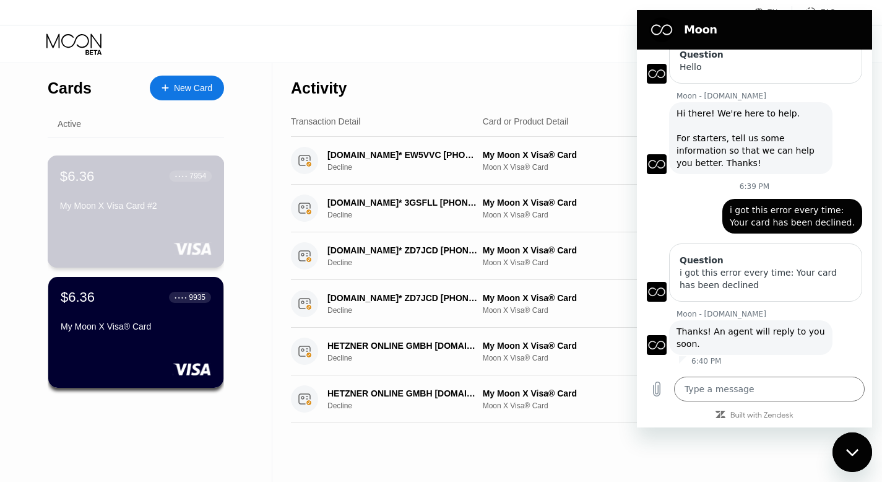
click at [108, 217] on div "$6.36 ● ● ● ● 7954 My Moon X Visa Card #2" at bounding box center [136, 211] width 177 height 112
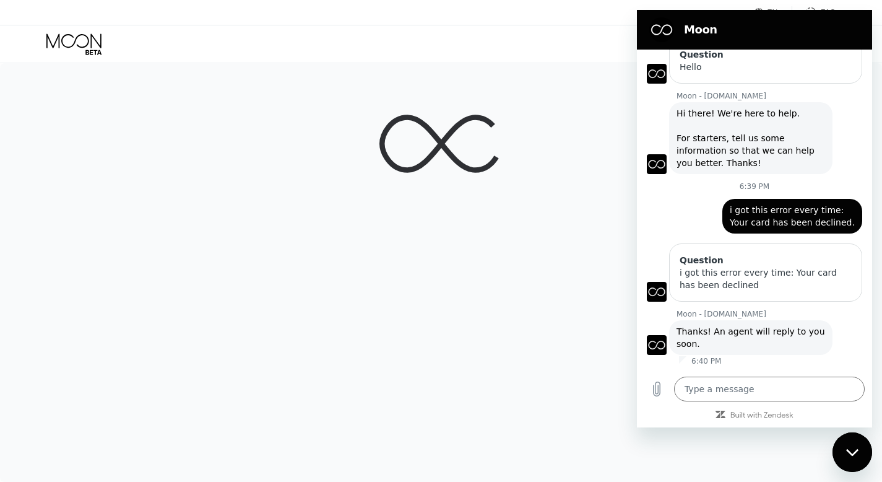
click at [266, 215] on div at bounding box center [441, 272] width 882 height 418
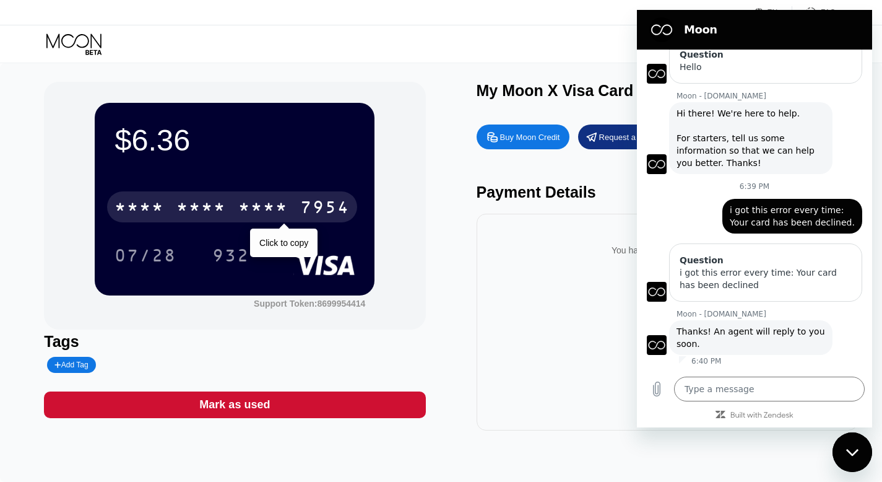
click at [228, 214] on div "* * * * * * * * * * * * 7954" at bounding box center [232, 206] width 250 height 31
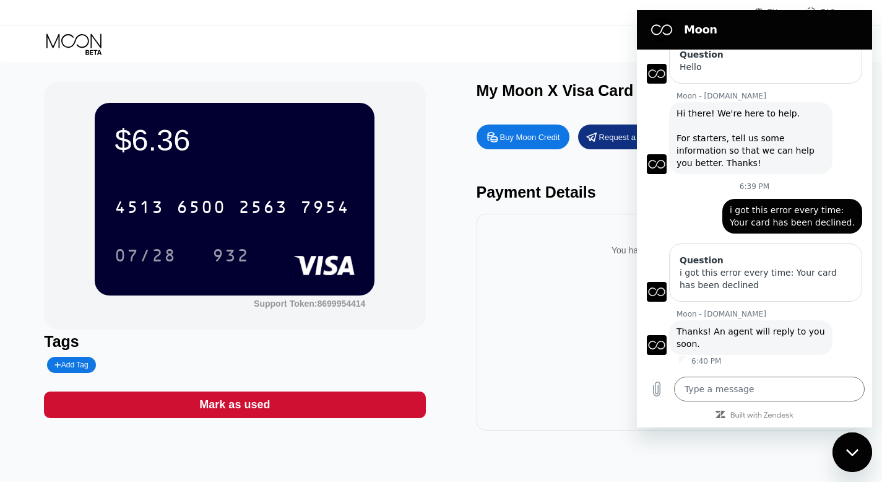
type textarea "x"
click at [737, 383] on textarea at bounding box center [769, 388] width 191 height 25
type textarea "w"
type textarea "x"
type textarea "wh"
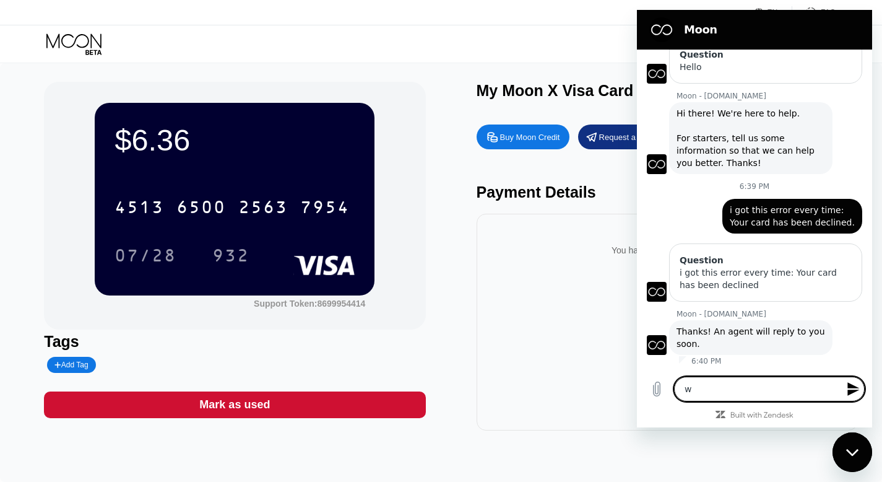
type textarea "x"
type textarea "whe"
type textarea "x"
type textarea "when"
type textarea "x"
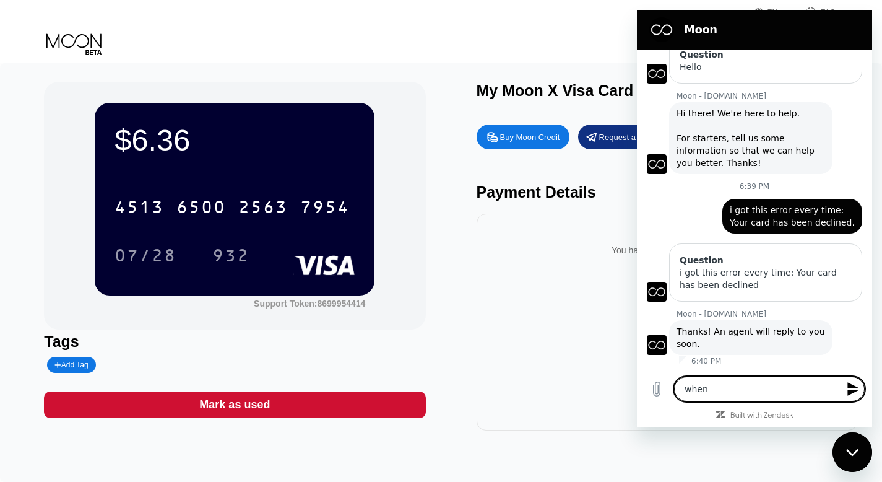
type textarea "when?"
type textarea "x"
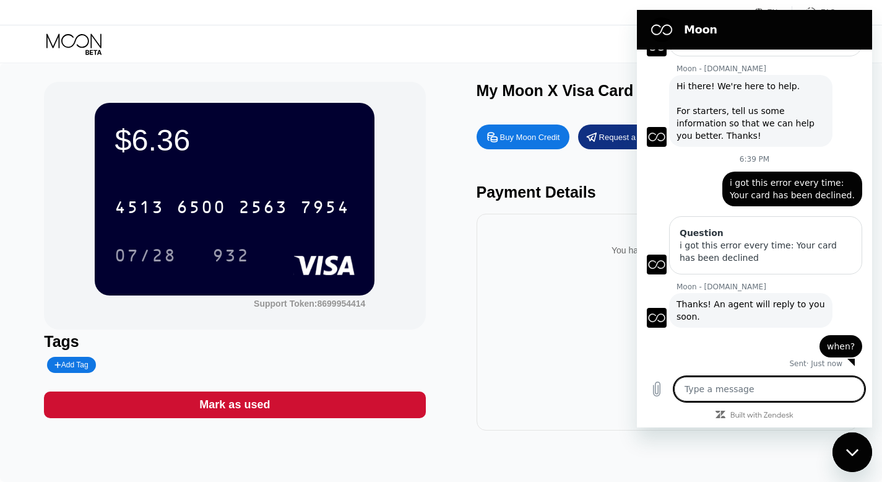
scroll to position [186, 0]
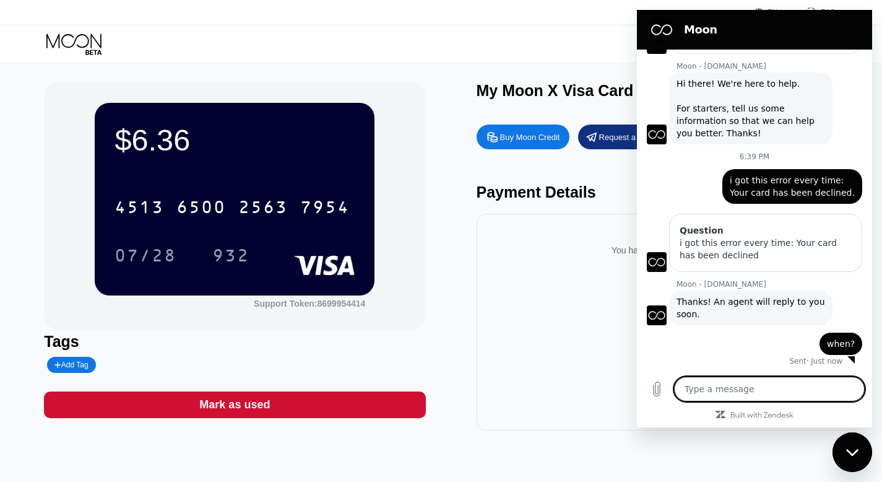
click at [842, 449] on div "Close messaging window" at bounding box center [852, 451] width 37 height 37
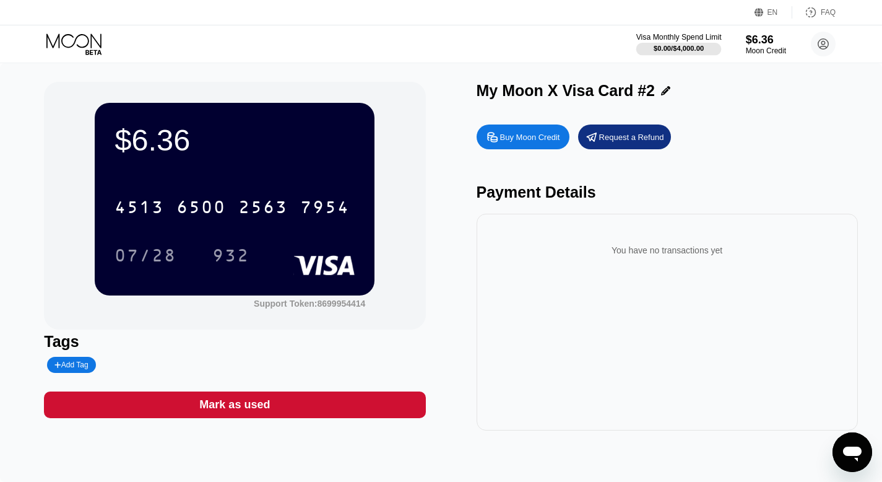
click at [667, 46] on div "$0.00 / $4,000.00" at bounding box center [679, 48] width 50 height 7
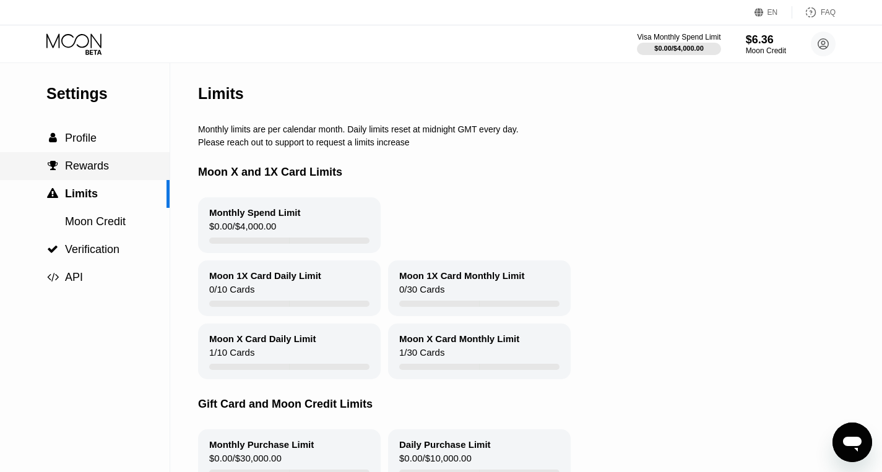
click at [90, 161] on span "Rewards" at bounding box center [87, 166] width 44 height 12
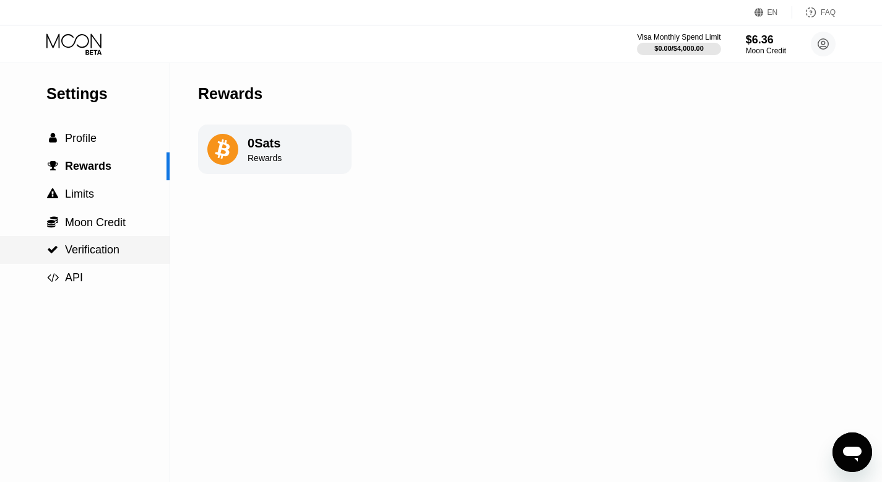
click at [98, 242] on div " Verification" at bounding box center [85, 250] width 170 height 28
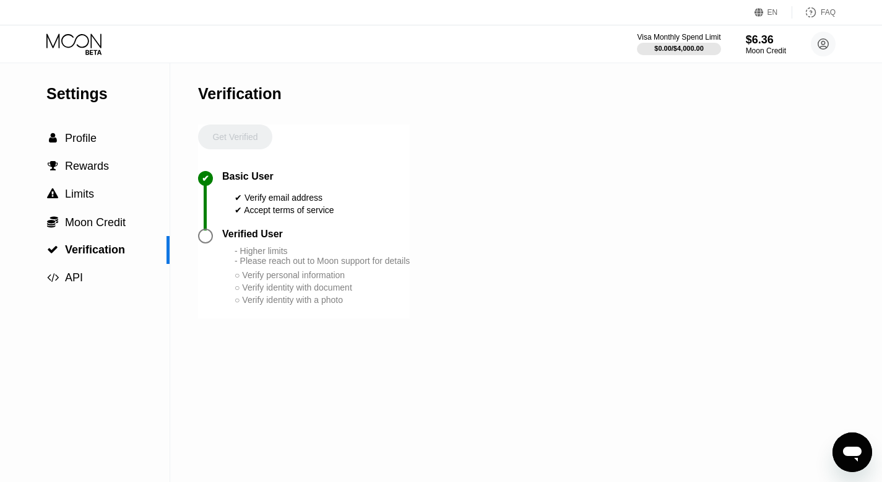
click at [79, 126] on div " Profile" at bounding box center [85, 138] width 170 height 28
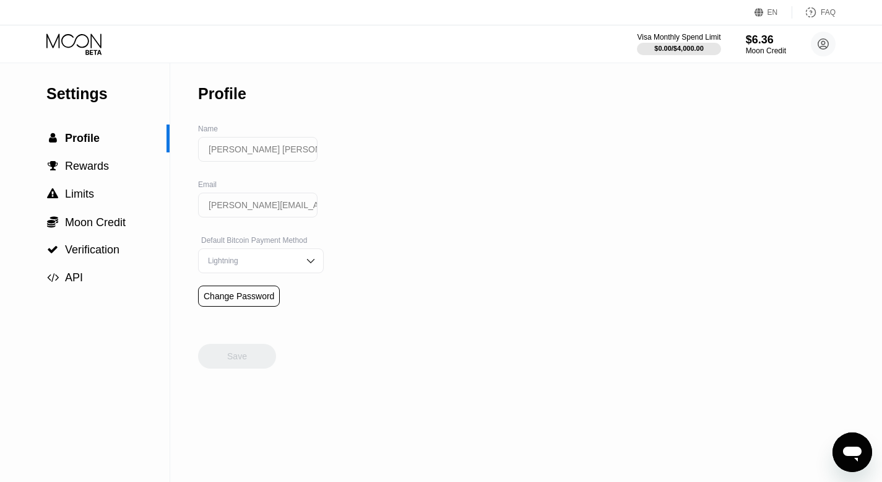
click at [808, 46] on div "Visa Monthly Spend Limit $0.00 / $4,000.00 $6.36 Moon Credit Amir Mohammad Fall…" at bounding box center [736, 44] width 199 height 25
click at [819, 46] on circle at bounding box center [823, 44] width 25 height 25
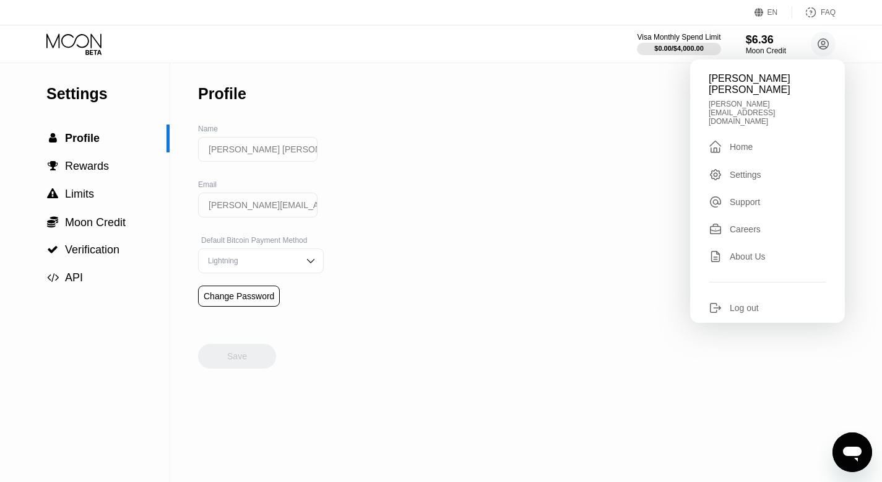
click at [821, 12] on div "FAQ" at bounding box center [828, 12] width 15 height 9
click at [622, 208] on div "Settings  Profile  Rewards  Limits  Moon Credit  Verification  API Profil…" at bounding box center [441, 272] width 882 height 418
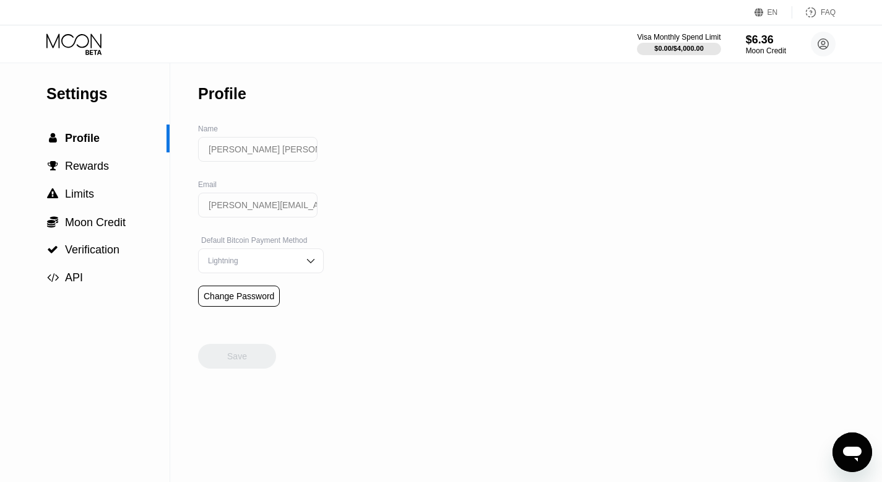
click at [860, 458] on icon "Open messaging window" at bounding box center [852, 452] width 22 height 22
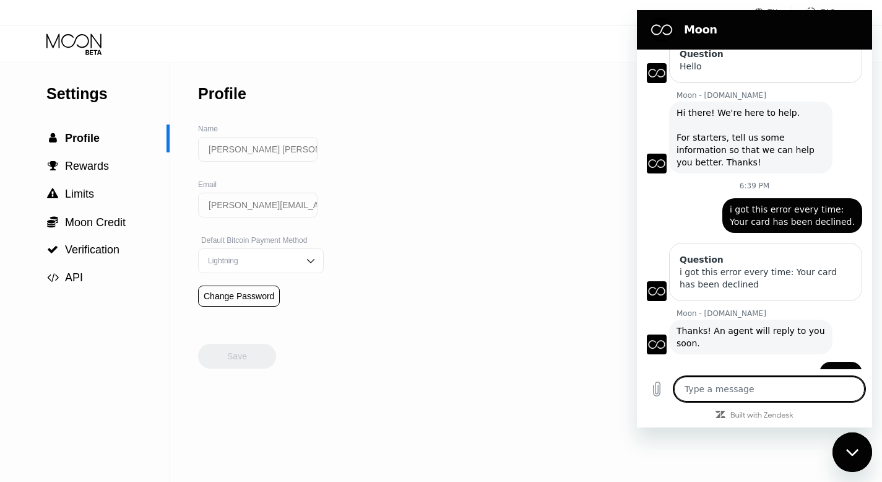
scroll to position [186, 0]
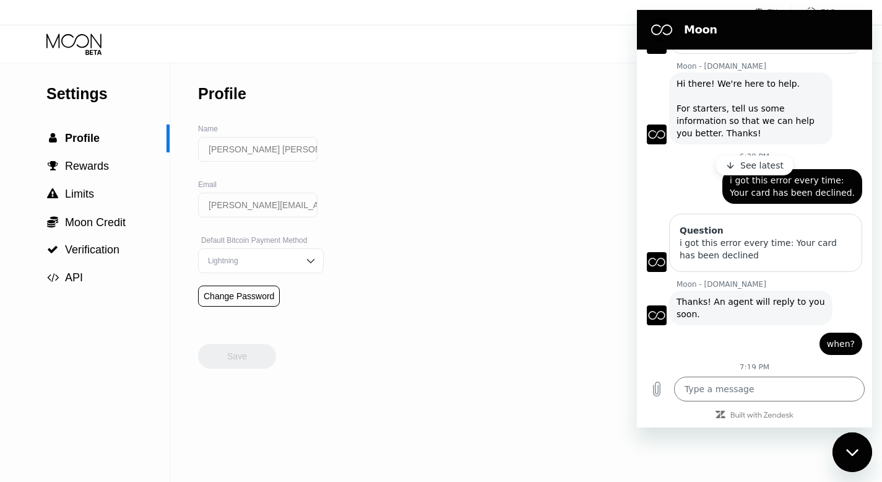
type textarea "x"
